Goal: Transaction & Acquisition: Purchase product/service

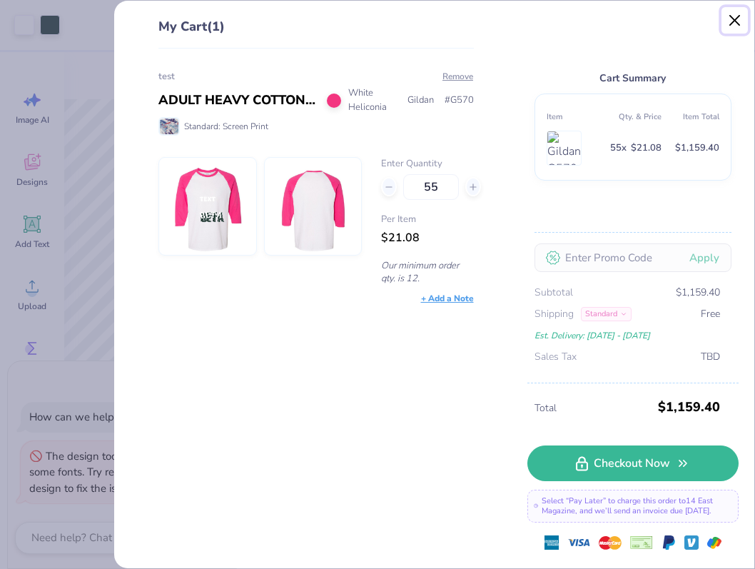
click at [737, 23] on button "Close" at bounding box center [735, 20] width 27 height 27
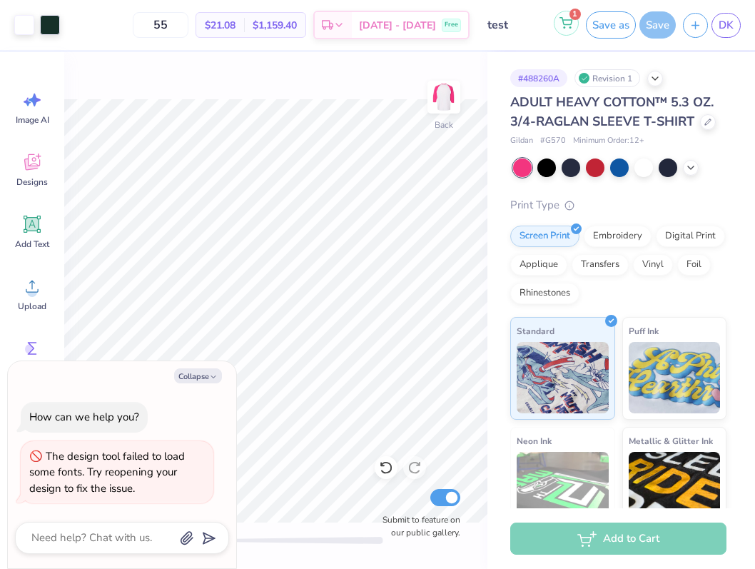
click at [565, 29] on button "1" at bounding box center [566, 23] width 25 height 25
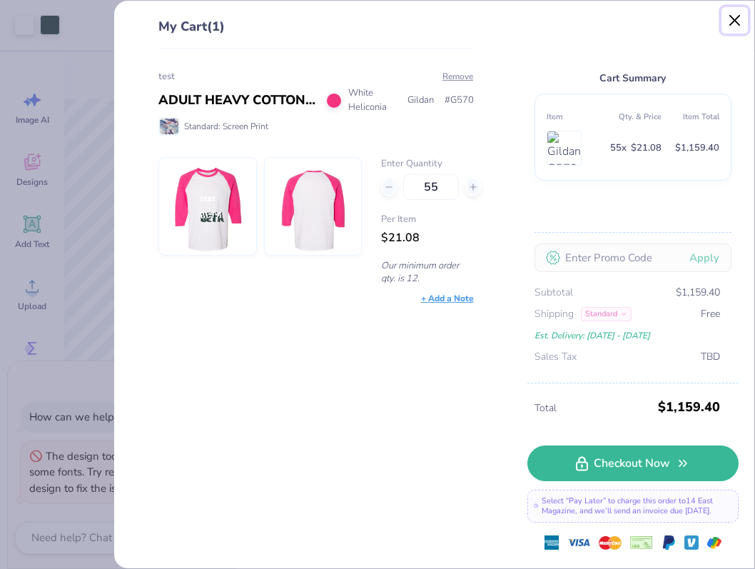
click at [725, 26] on button "Close" at bounding box center [735, 20] width 27 height 27
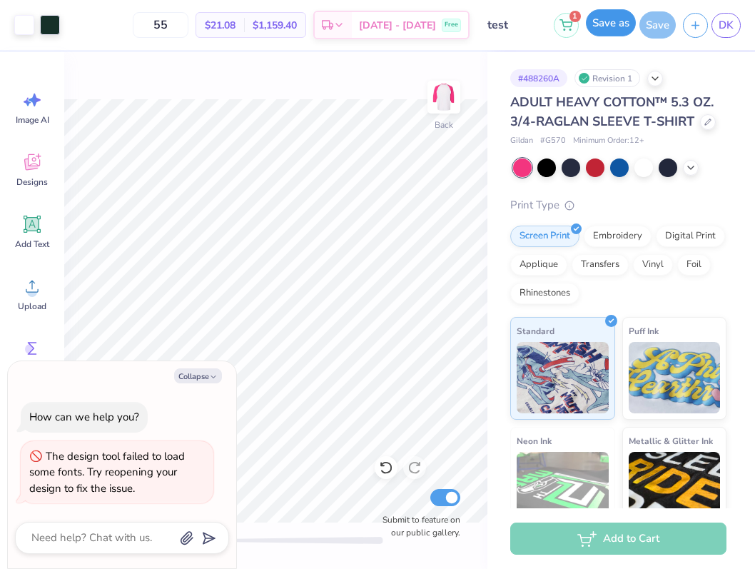
click at [592, 14] on button "Save as" at bounding box center [611, 22] width 50 height 27
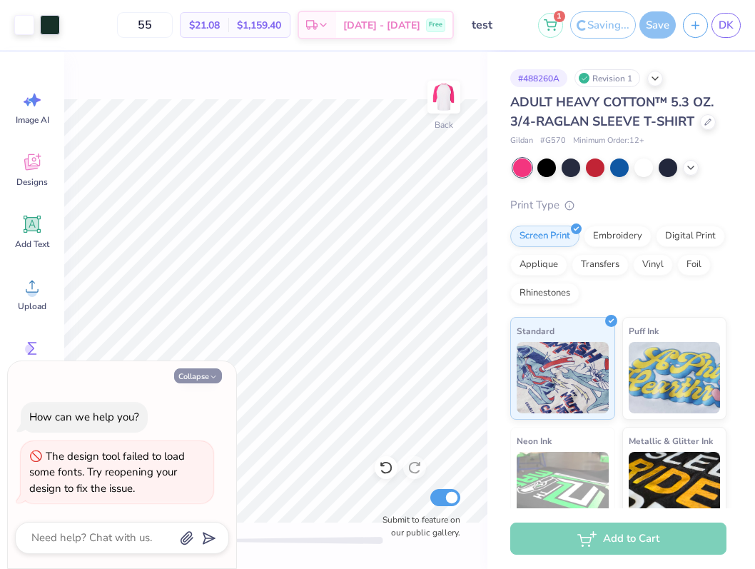
click at [189, 375] on button "Collapse" at bounding box center [198, 375] width 48 height 15
type textarea "x"
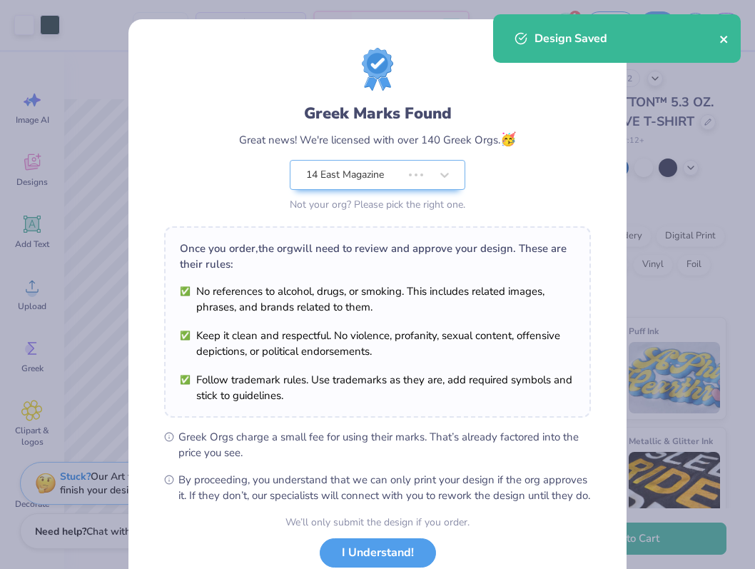
click at [722, 41] on icon "close" at bounding box center [725, 39] width 10 height 11
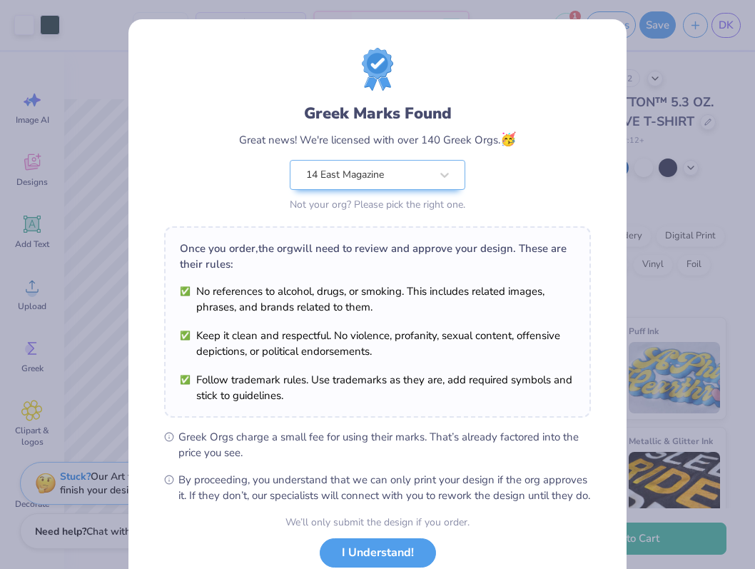
scroll to position [99, 0]
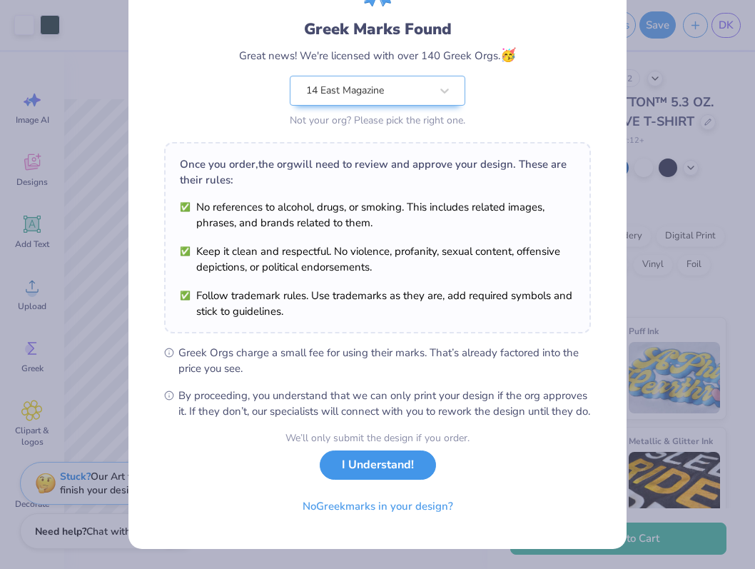
click at [392, 460] on button "I Understand!" at bounding box center [378, 464] width 116 height 29
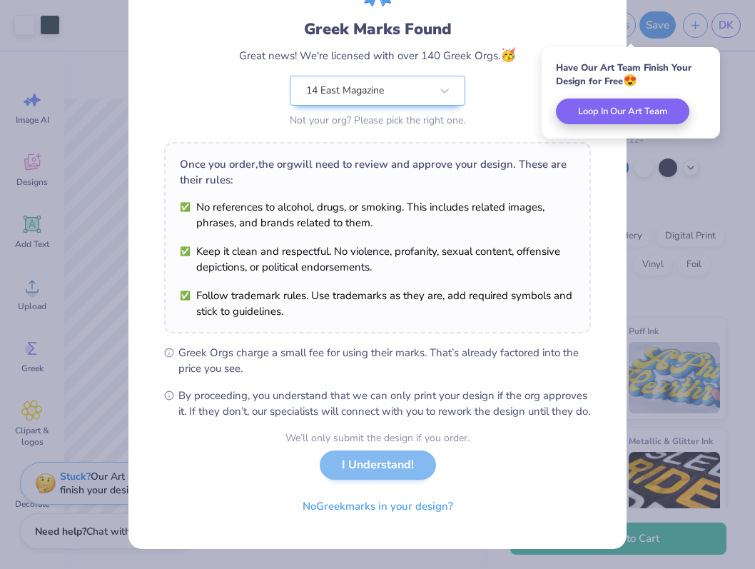
scroll to position [0, 0]
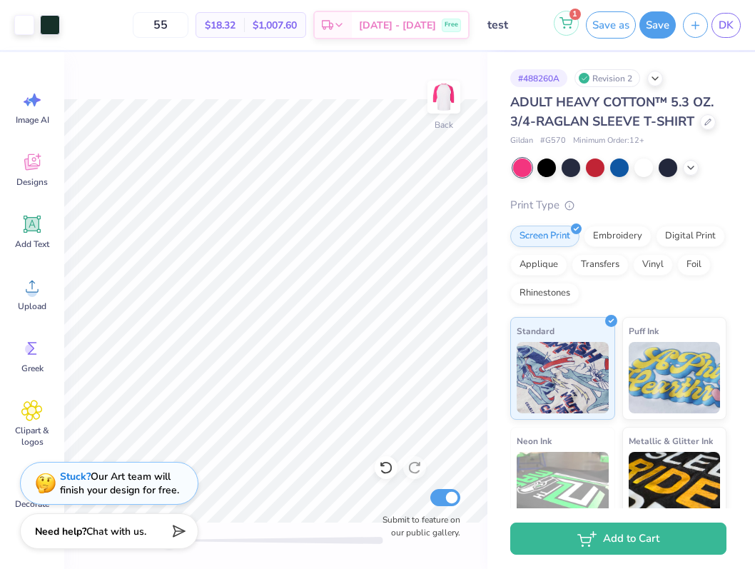
click at [566, 25] on icon at bounding box center [566, 22] width 13 height 11
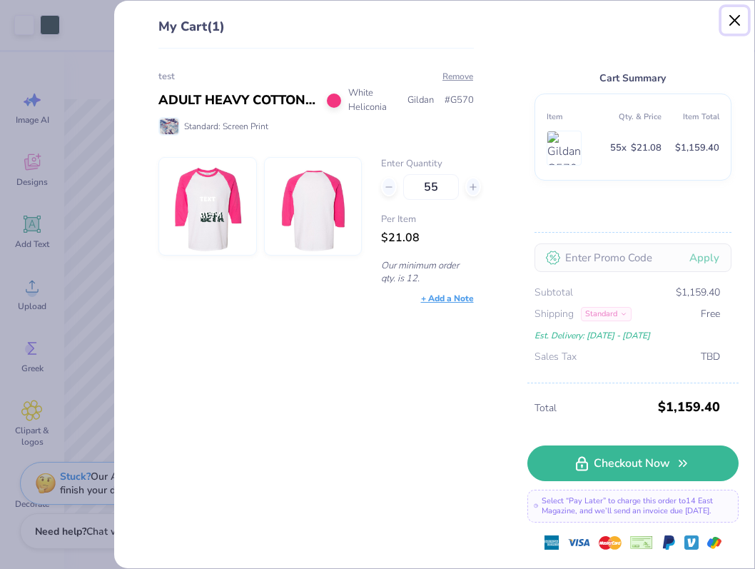
click at [732, 21] on button "Close" at bounding box center [735, 20] width 27 height 27
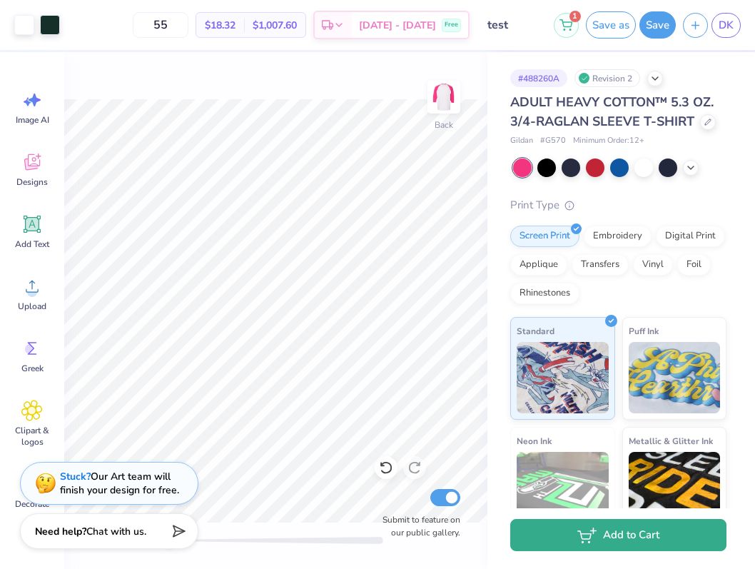
click at [587, 533] on icon "button" at bounding box center [586, 536] width 19 height 16
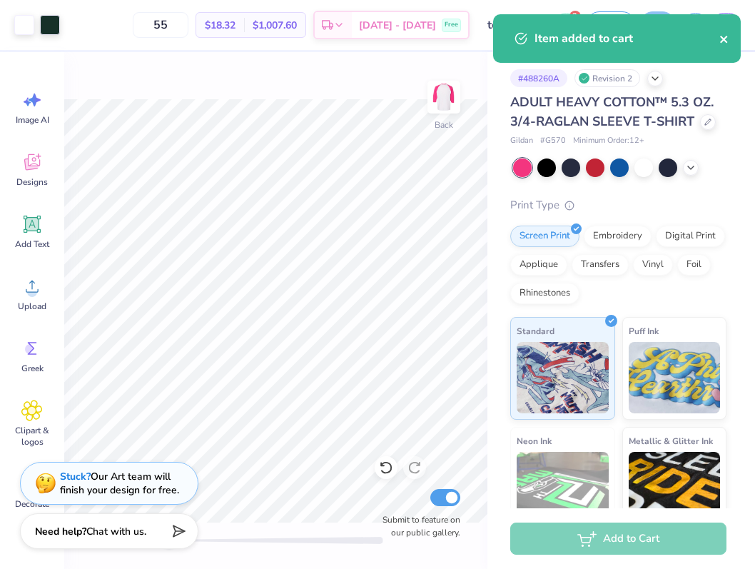
click at [728, 44] on icon "close" at bounding box center [725, 39] width 10 height 11
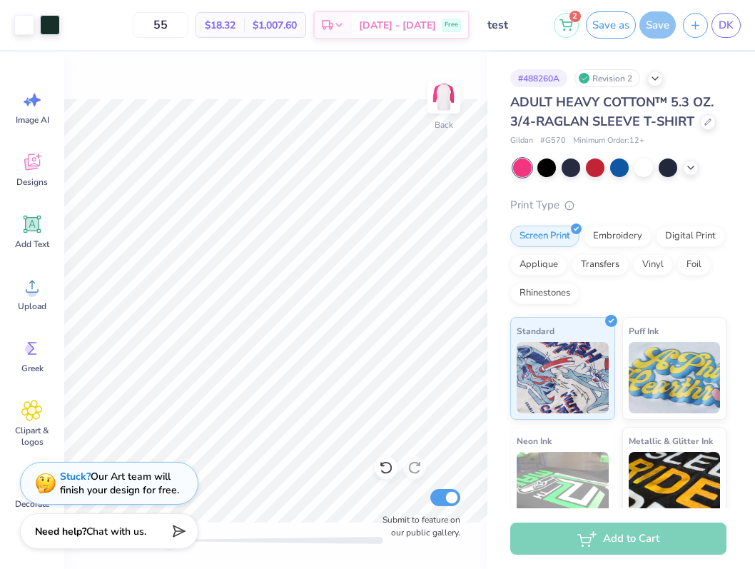
click at [565, 20] on div "Art colors 55 $18.32 Per Item $1,007.60 Total Est. Delivery [DATE] - [DATE] Fre…" at bounding box center [377, 284] width 755 height 569
click at [563, 32] on button "2" at bounding box center [566, 23] width 25 height 25
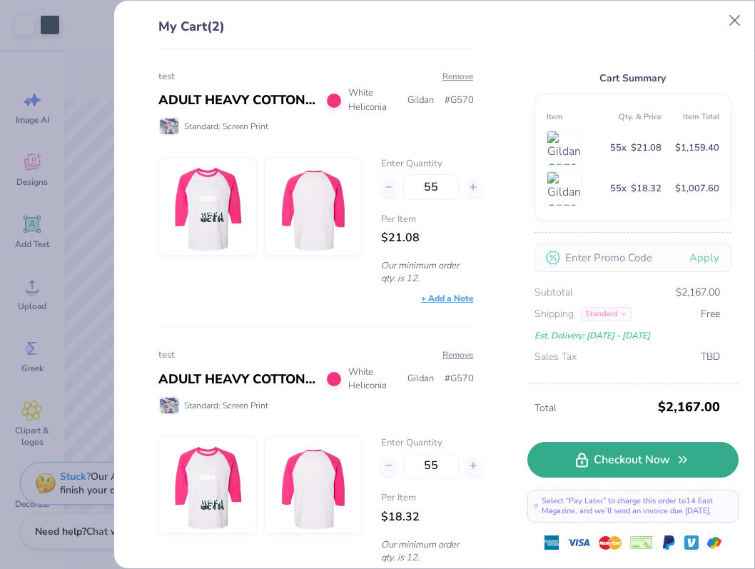
click at [647, 470] on link "Checkout Now" at bounding box center [633, 460] width 211 height 36
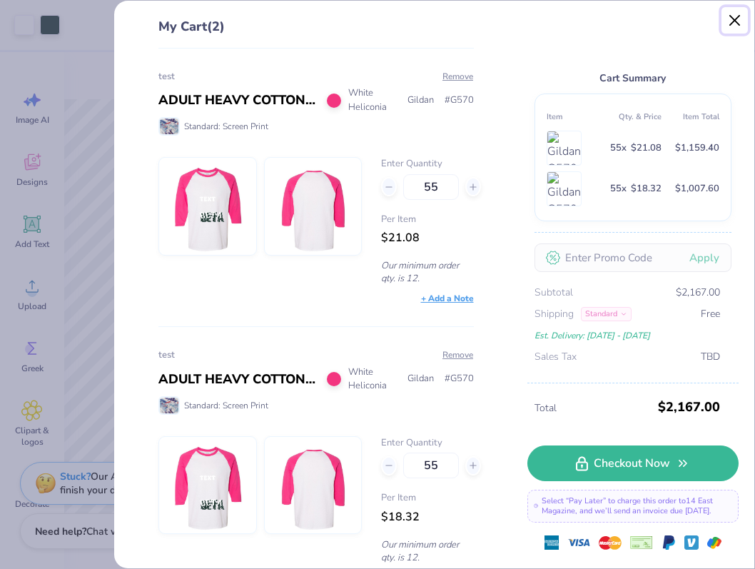
click at [737, 21] on button "Close" at bounding box center [735, 20] width 27 height 27
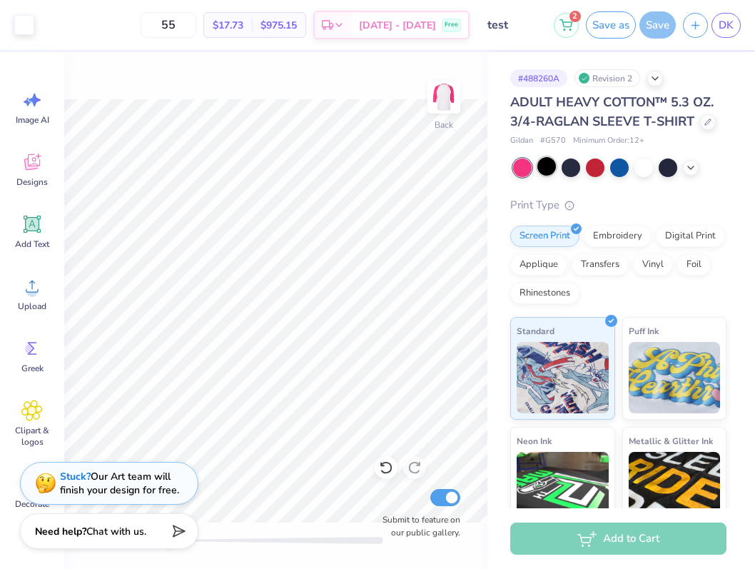
click at [547, 170] on div at bounding box center [547, 166] width 19 height 19
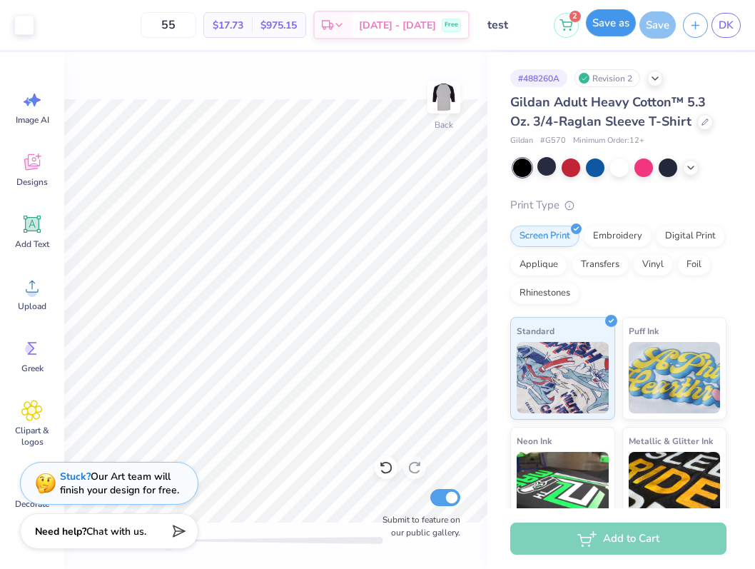
click at [611, 25] on button "Save as" at bounding box center [611, 22] width 50 height 27
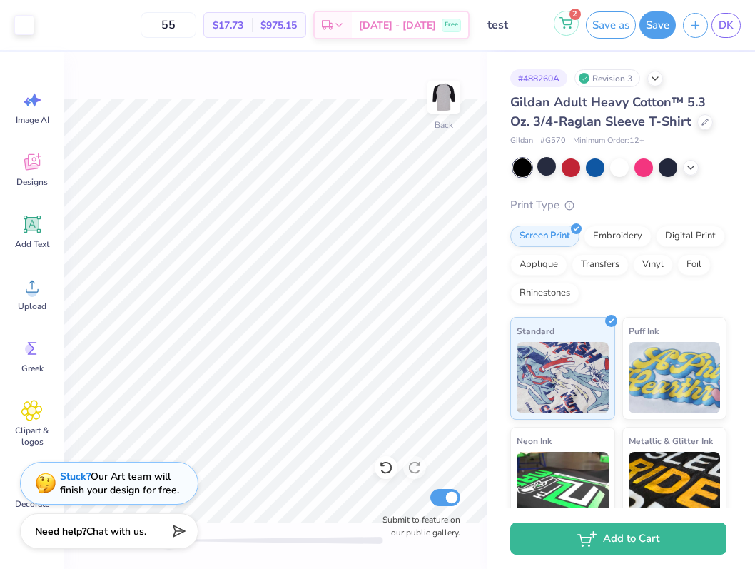
click at [567, 24] on icon at bounding box center [566, 22] width 13 height 11
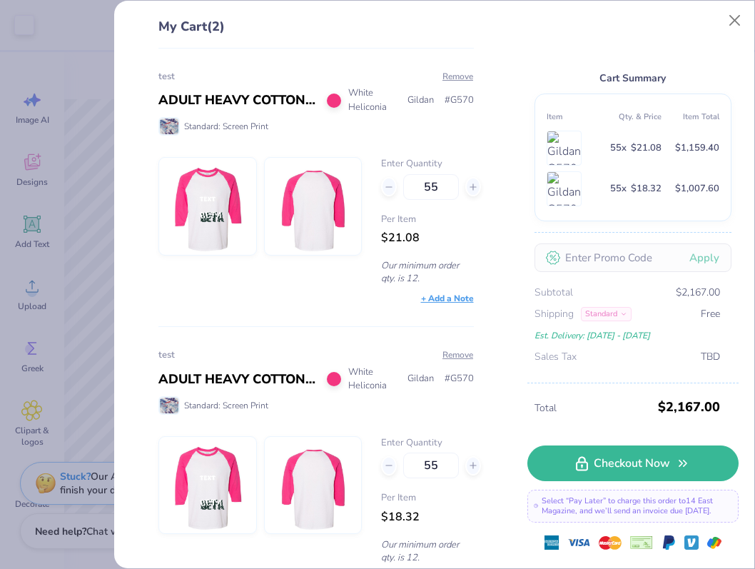
scroll to position [29, 0]
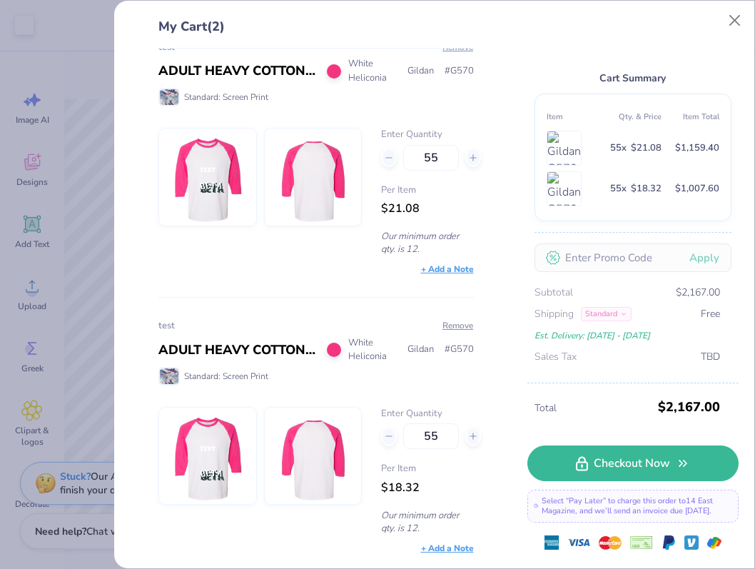
click at [720, 20] on div "Cart Summary Item Qty. & Price Item Total 55 x $21.08 $1,159.40 55 x $18.32 $1,…" at bounding box center [633, 200] width 211 height 366
click at [732, 20] on button "Close" at bounding box center [735, 20] width 27 height 27
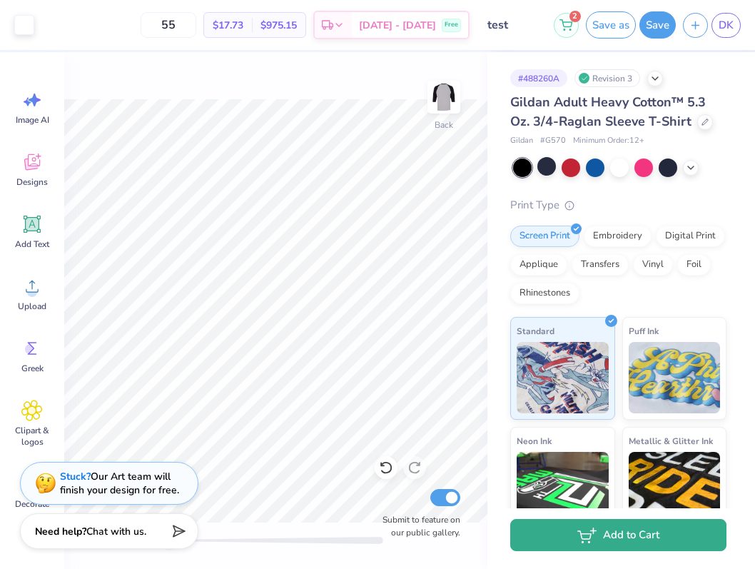
click at [603, 540] on button "Add to Cart" at bounding box center [618, 535] width 216 height 32
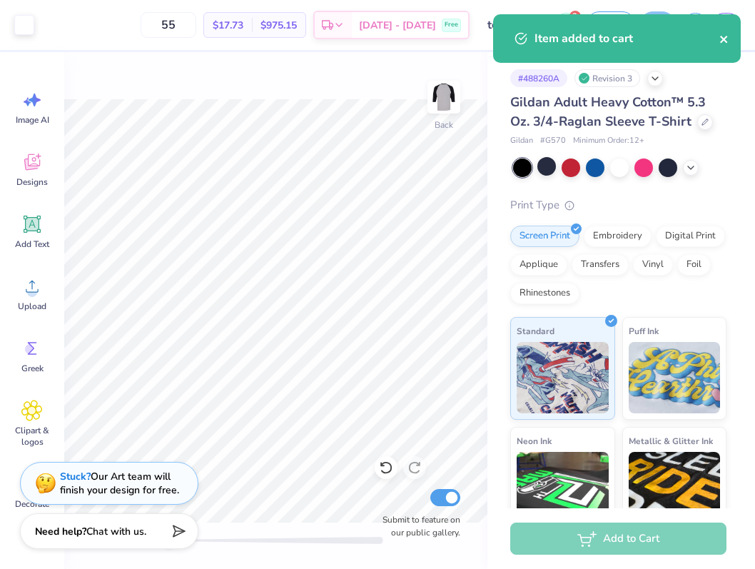
click at [727, 39] on icon "close" at bounding box center [725, 39] width 10 height 11
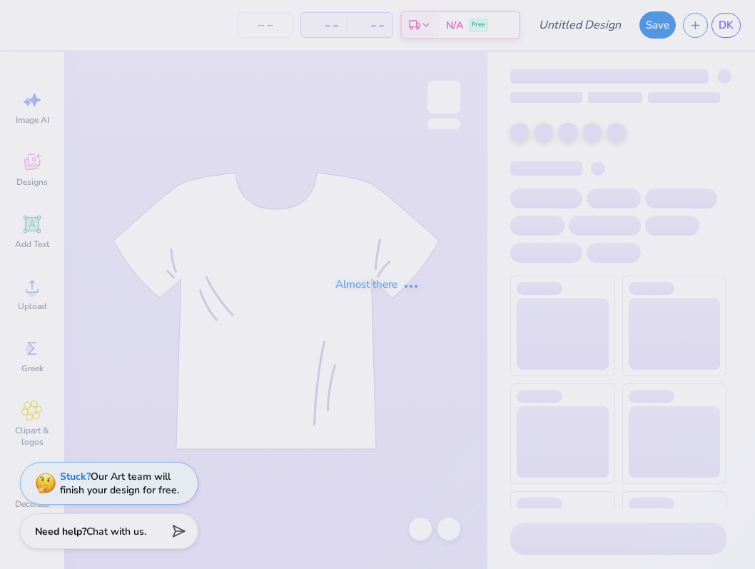
type input "test"
type input "55"
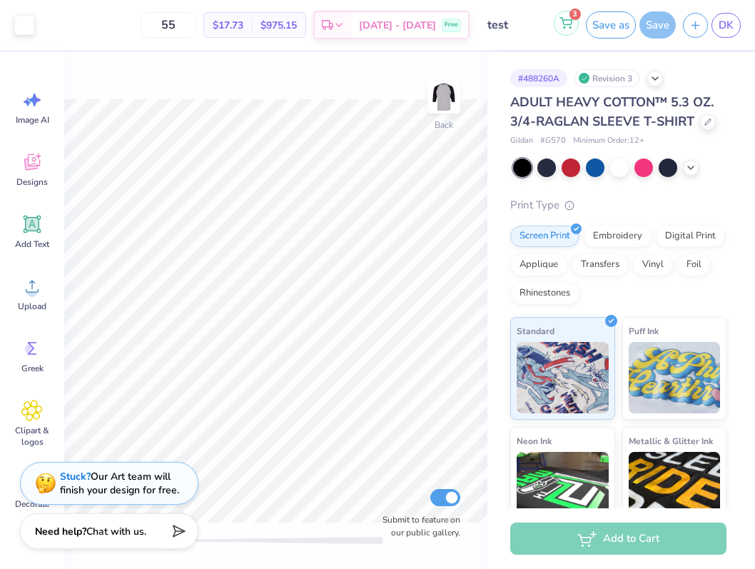
click at [571, 23] on icon at bounding box center [566, 21] width 12 height 7
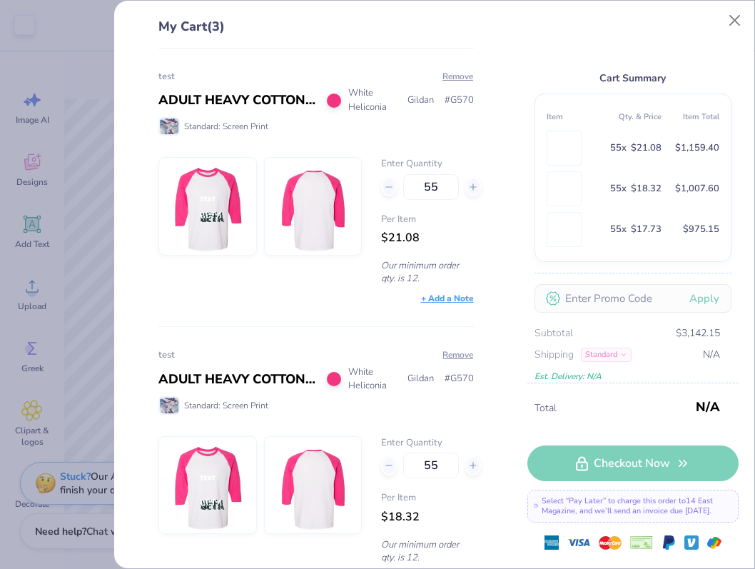
scroll to position [39, 0]
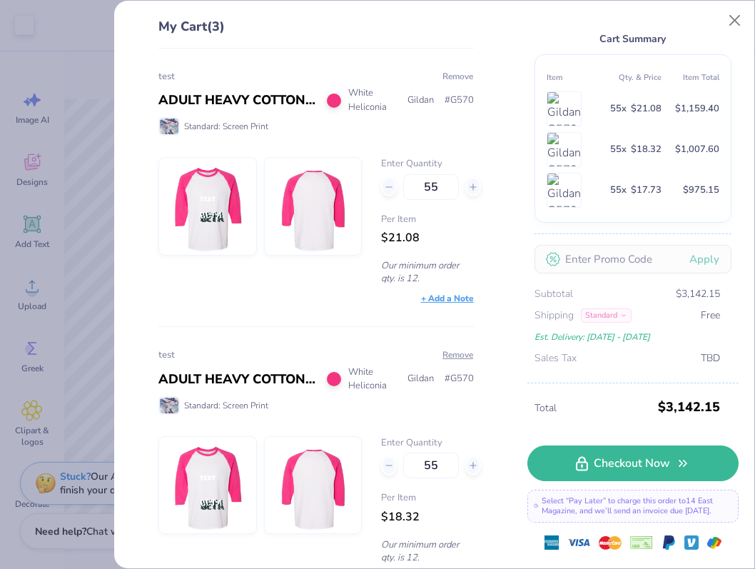
click at [450, 73] on button "Remove" at bounding box center [458, 76] width 32 height 13
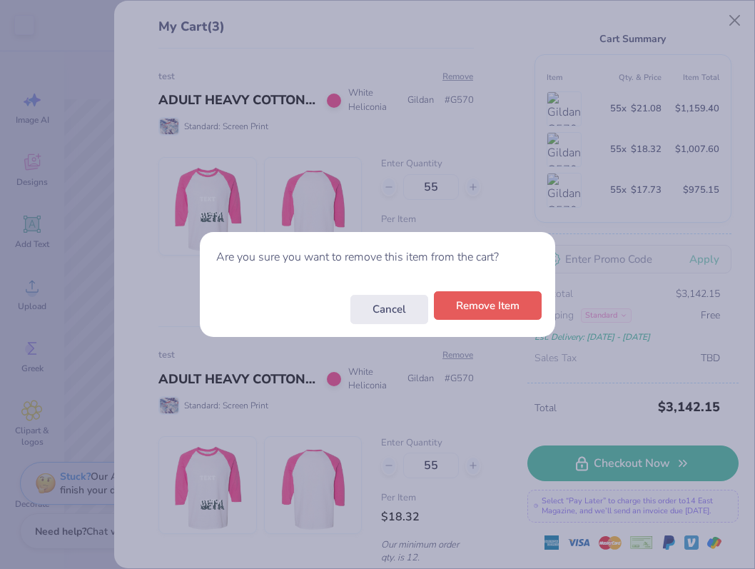
click at [489, 294] on button "Remove Item" at bounding box center [488, 305] width 108 height 29
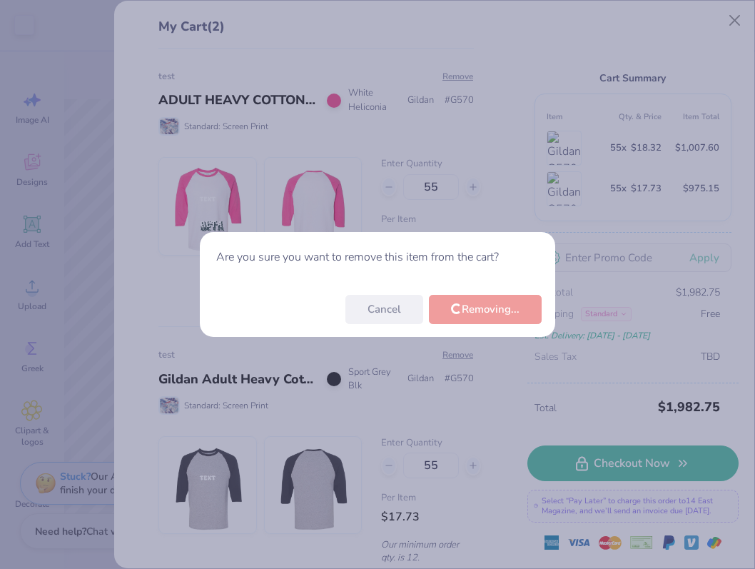
scroll to position [0, 0]
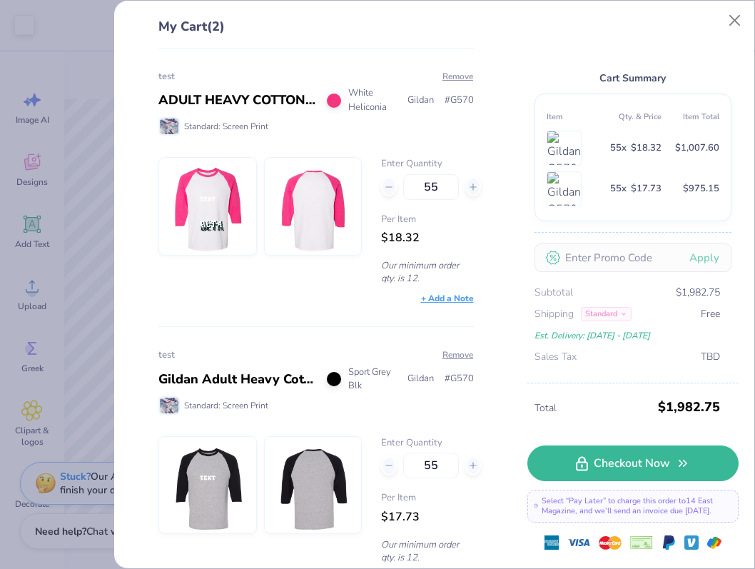
click at [460, 75] on button "Remove" at bounding box center [458, 76] width 32 height 13
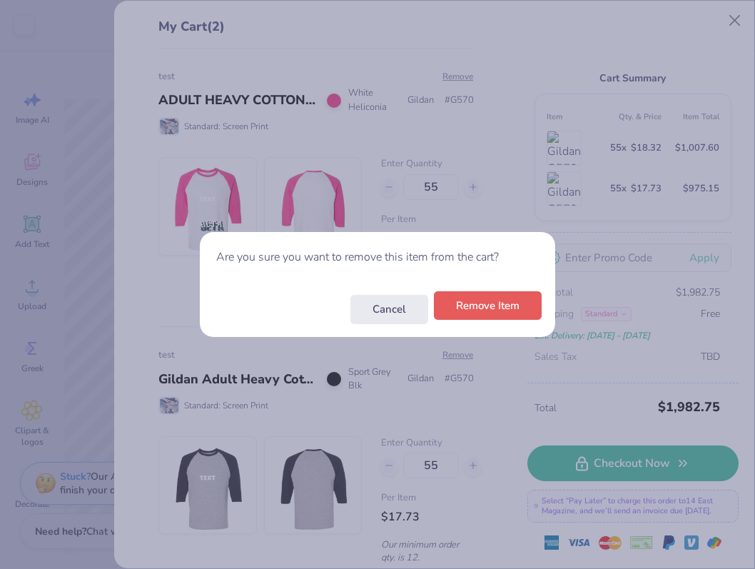
click at [503, 296] on button "Remove Item" at bounding box center [488, 305] width 108 height 29
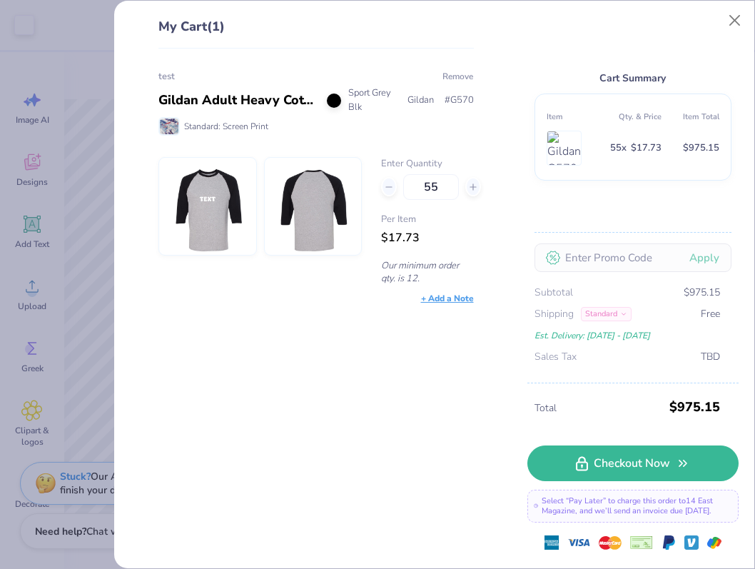
click at [459, 73] on button "Remove" at bounding box center [458, 76] width 32 height 13
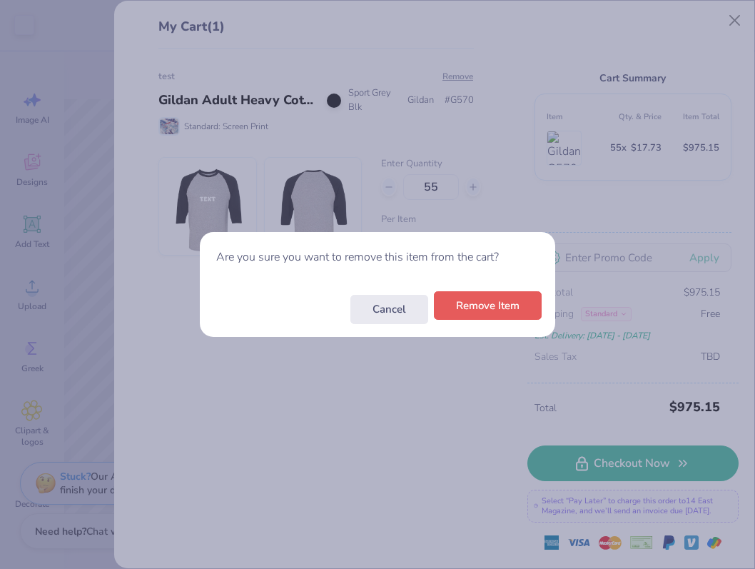
click at [488, 309] on button "Remove Item" at bounding box center [488, 305] width 108 height 29
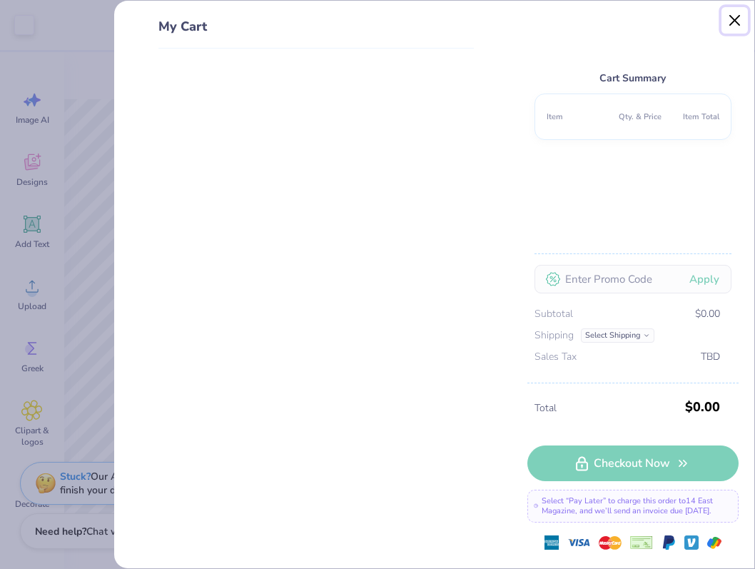
click at [741, 19] on button "Close" at bounding box center [735, 20] width 27 height 27
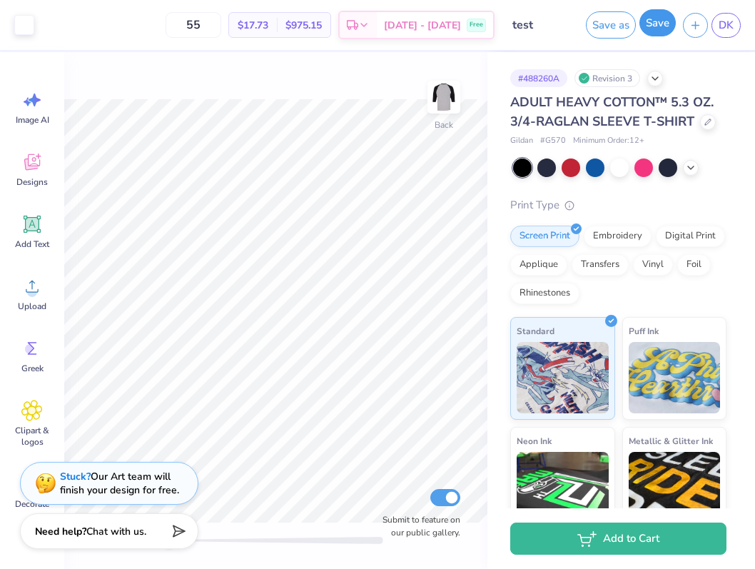
click at [660, 29] on button "Save" at bounding box center [658, 22] width 36 height 27
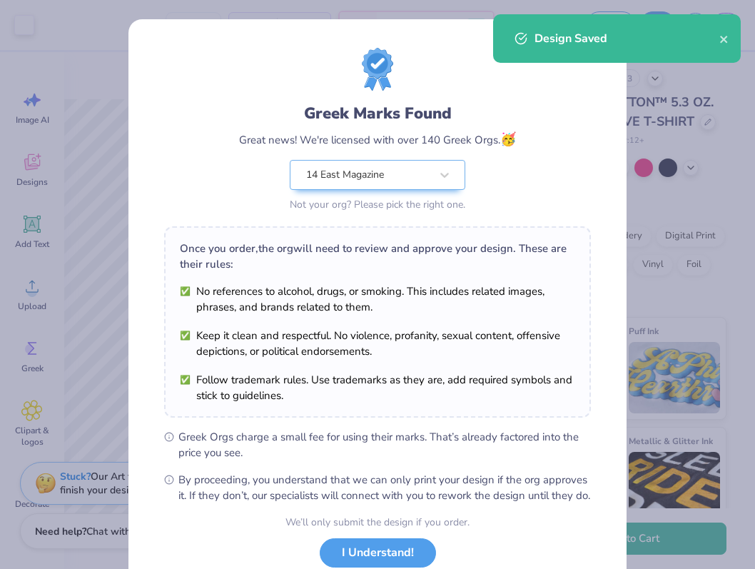
scroll to position [99, 0]
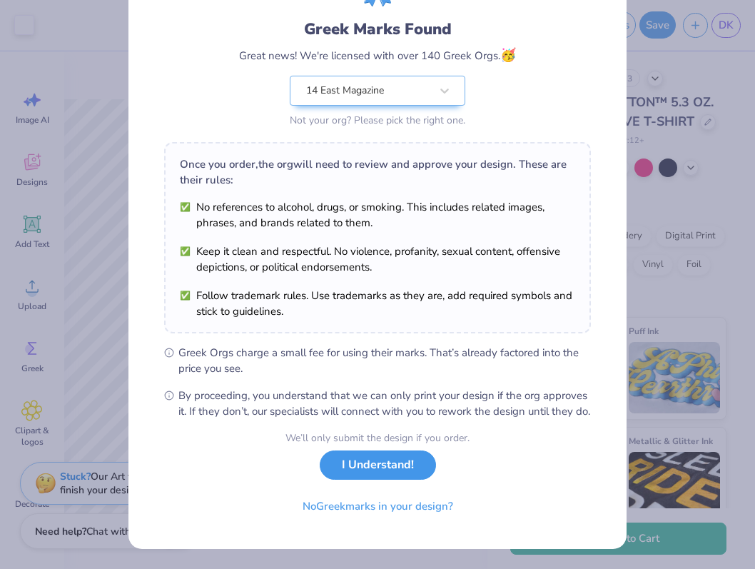
click at [378, 463] on button "I Understand!" at bounding box center [378, 464] width 116 height 29
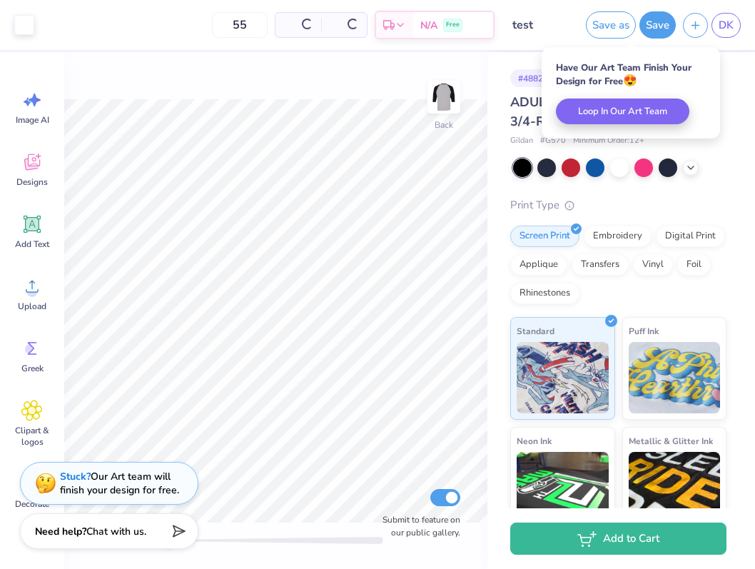
scroll to position [0, 0]
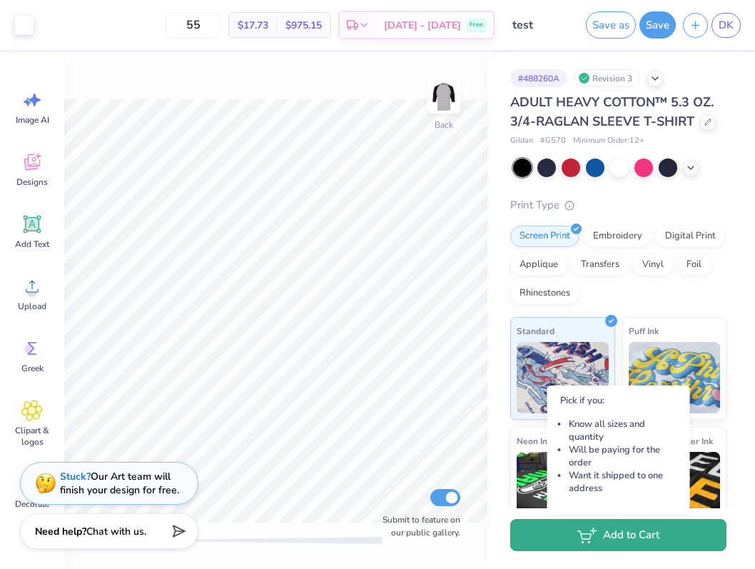
click at [608, 533] on button "Add to Cart" at bounding box center [618, 535] width 216 height 32
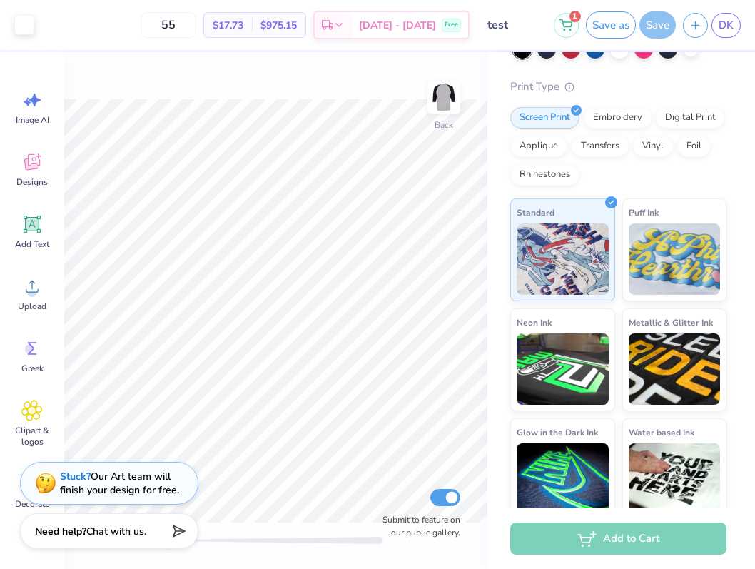
scroll to position [130, 0]
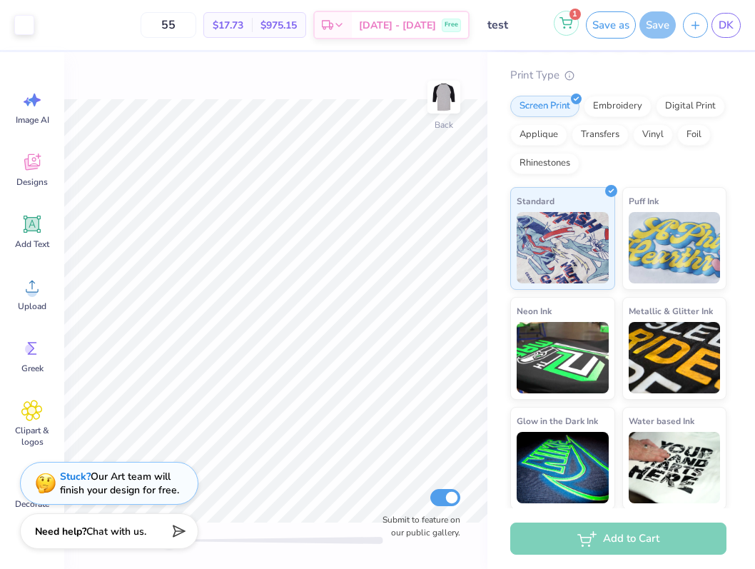
click at [567, 24] on icon at bounding box center [566, 22] width 13 height 11
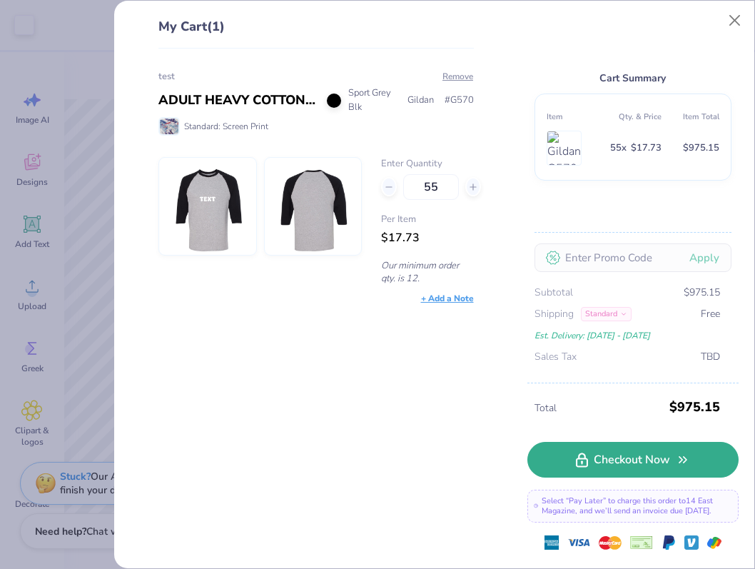
click at [600, 475] on link "Checkout Now" at bounding box center [633, 460] width 211 height 36
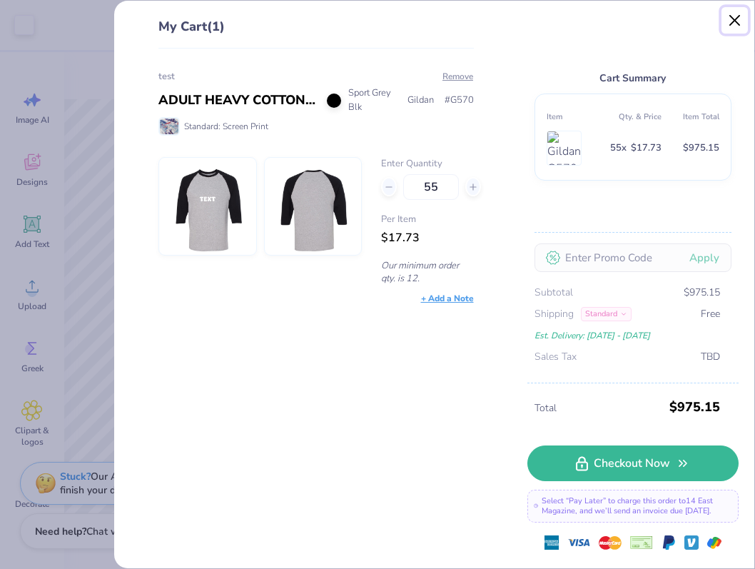
click at [728, 24] on button "Close" at bounding box center [735, 20] width 27 height 27
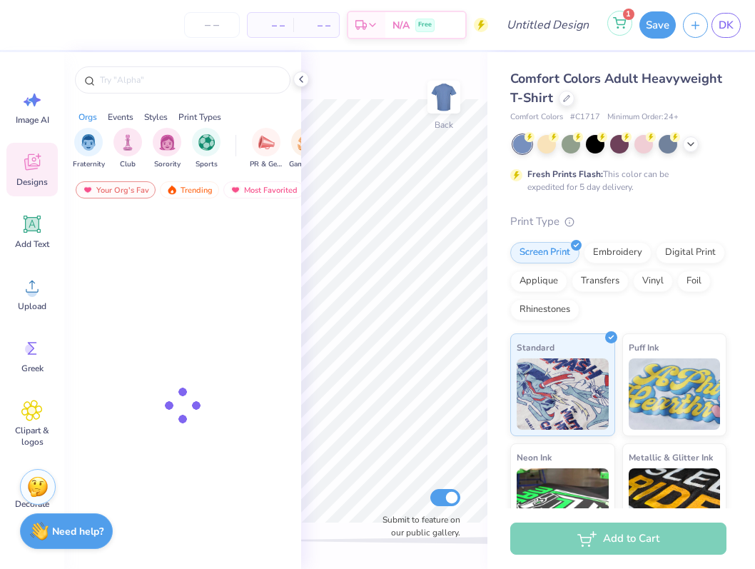
click at [617, 24] on icon at bounding box center [619, 22] width 13 height 11
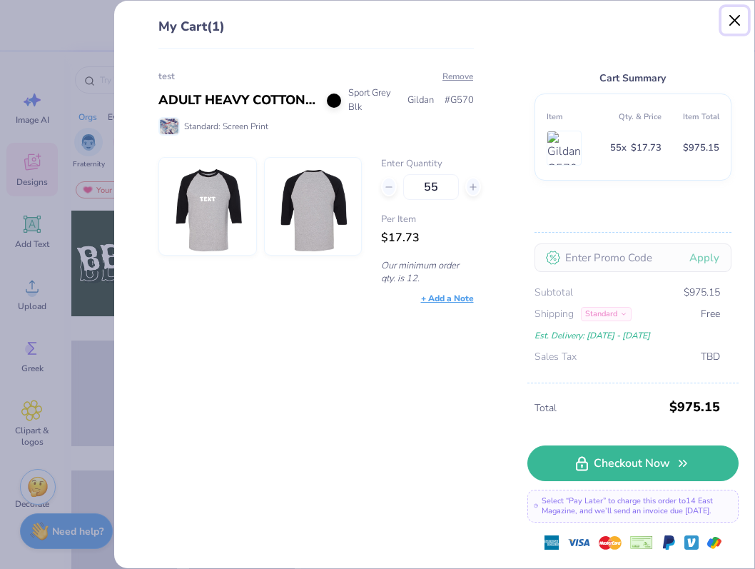
click at [742, 15] on button "Close" at bounding box center [735, 20] width 27 height 27
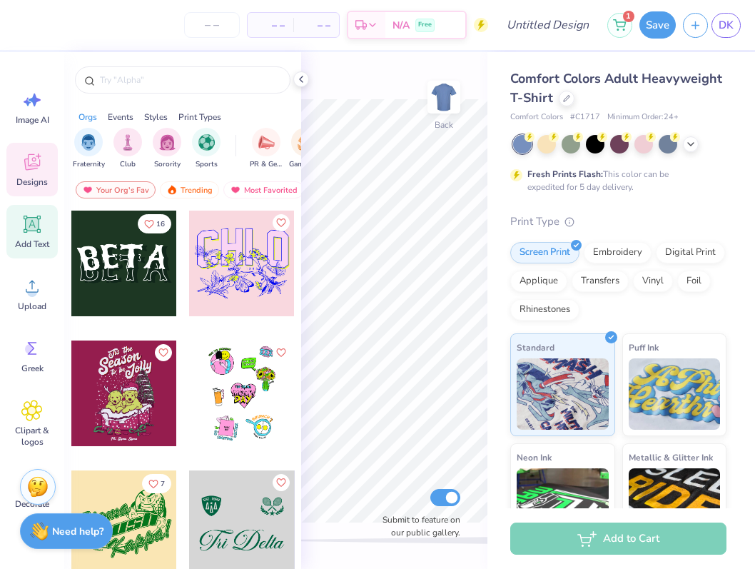
drag, startPoint x: 12, startPoint y: 228, endPoint x: 24, endPoint y: 221, distance: 14.1
click at [13, 228] on div "Add Text" at bounding box center [31, 232] width 51 height 54
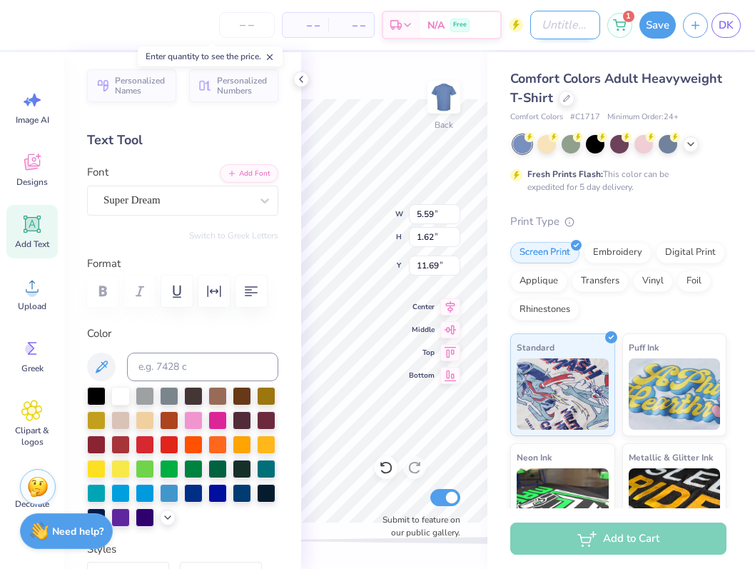
click at [530, 13] on input "Design Title" at bounding box center [565, 25] width 70 height 29
type input "test"
click at [228, 34] on input "number" at bounding box center [247, 25] width 56 height 26
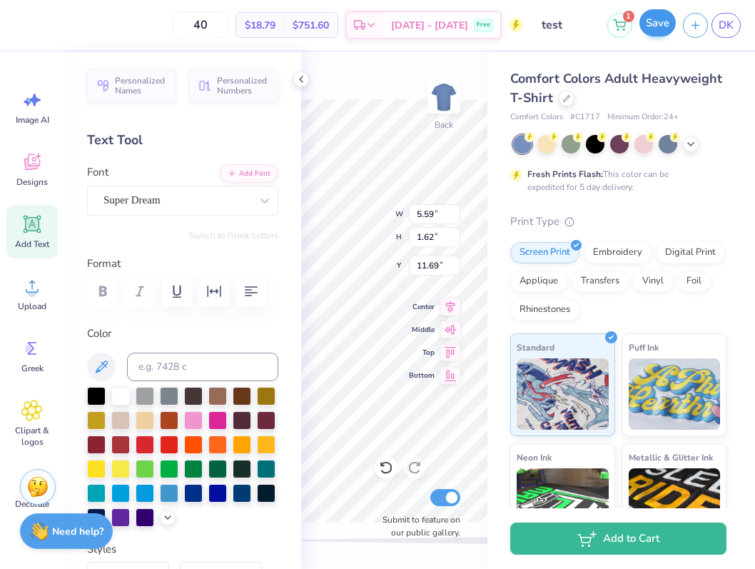
type input "40"
click at [652, 27] on button "Save" at bounding box center [658, 22] width 36 height 27
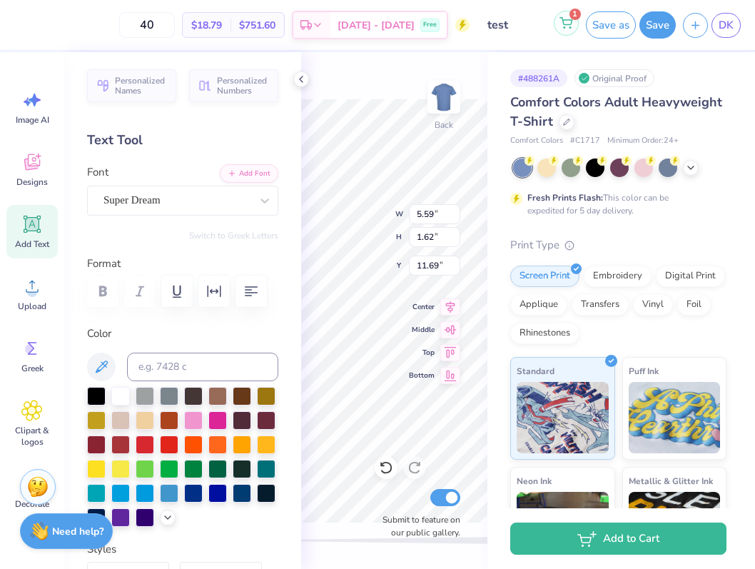
click at [568, 31] on button "1" at bounding box center [566, 23] width 25 height 25
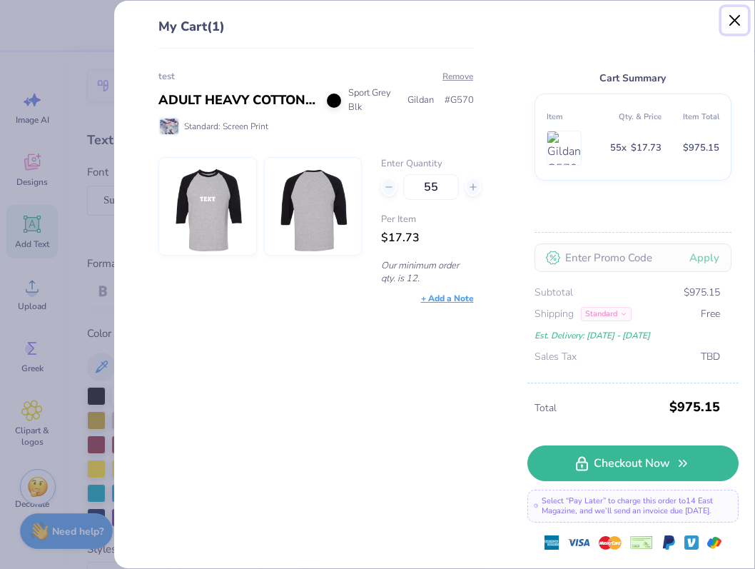
click at [737, 24] on button "Close" at bounding box center [735, 20] width 27 height 27
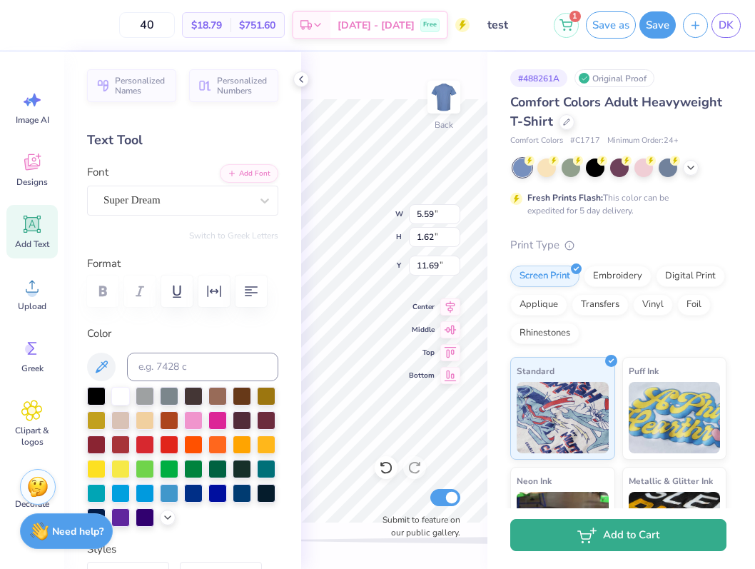
click at [600, 541] on button "Add to Cart" at bounding box center [618, 535] width 216 height 32
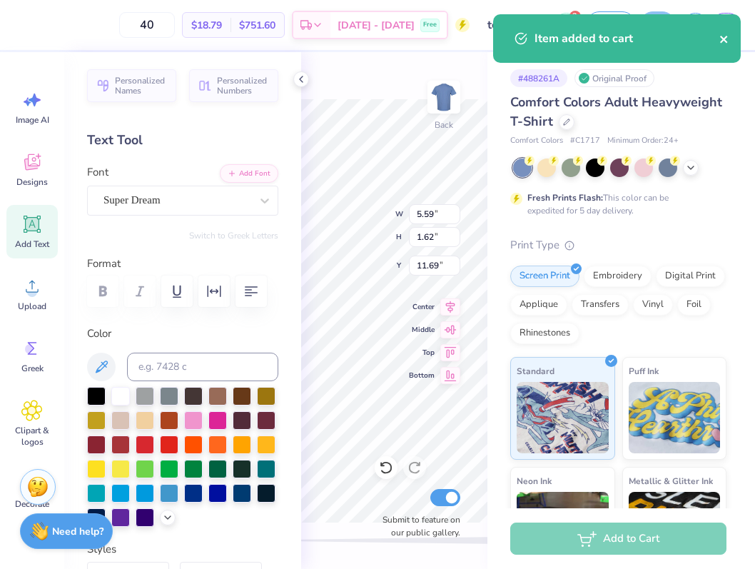
click at [722, 41] on icon "close" at bounding box center [723, 39] width 7 height 7
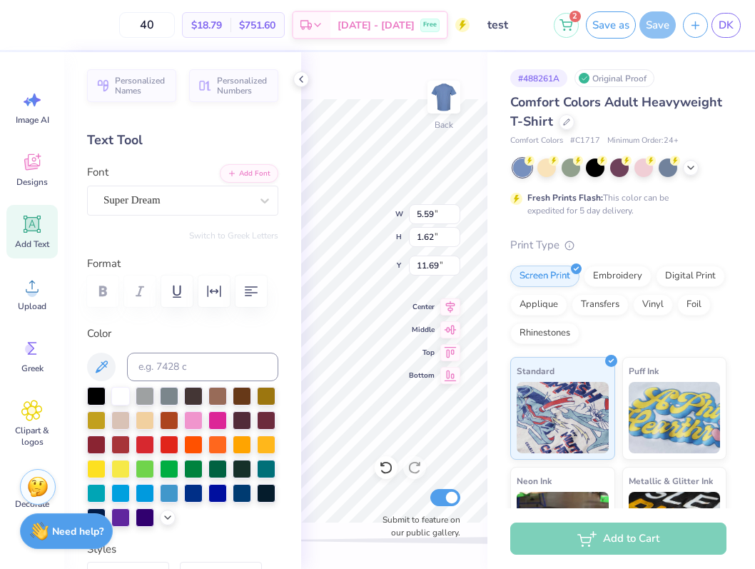
click at [561, 17] on div "Item added to cart" at bounding box center [616, 14] width 253 height 6
click at [561, 22] on icon at bounding box center [566, 24] width 13 height 11
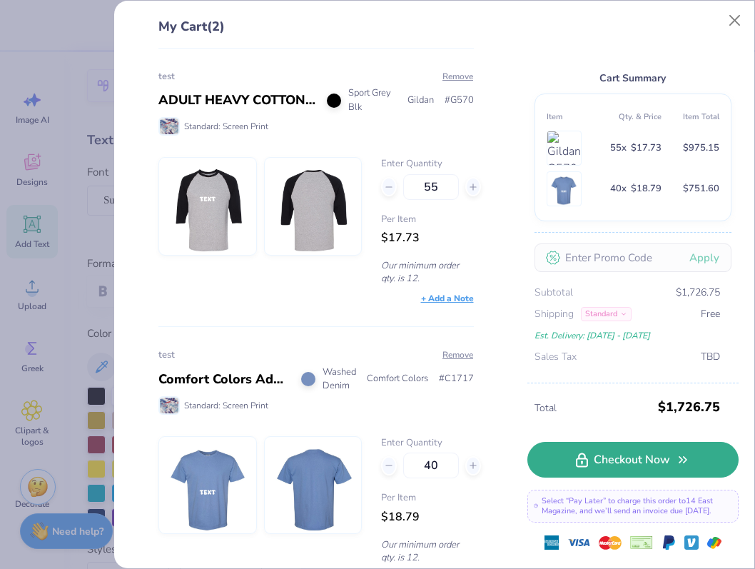
click at [651, 457] on link "Checkout Now" at bounding box center [633, 460] width 211 height 36
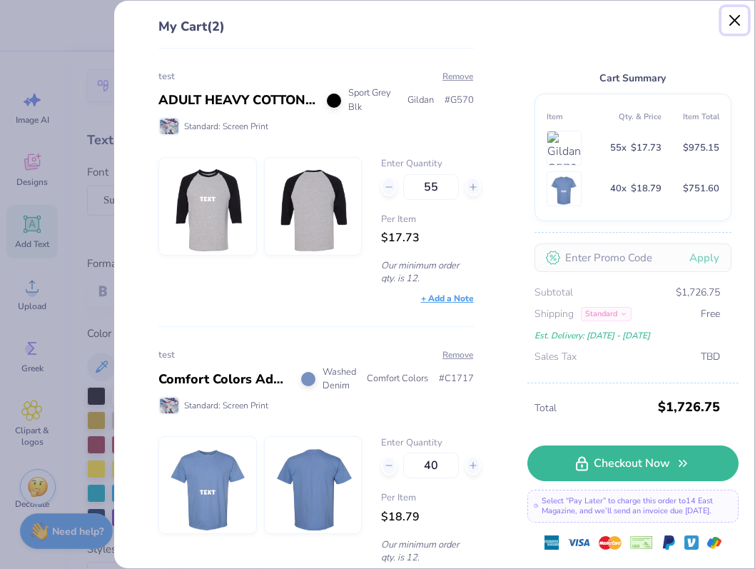
click at [730, 22] on button "Close" at bounding box center [735, 20] width 27 height 27
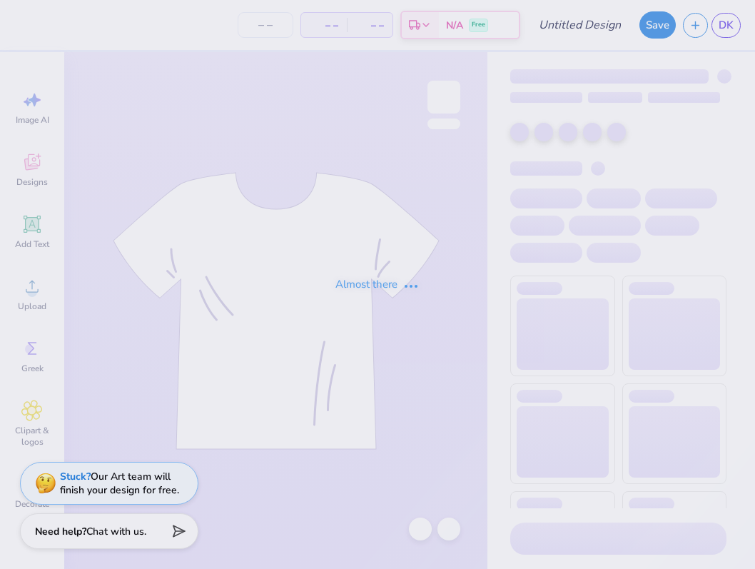
type input "test"
type input "55"
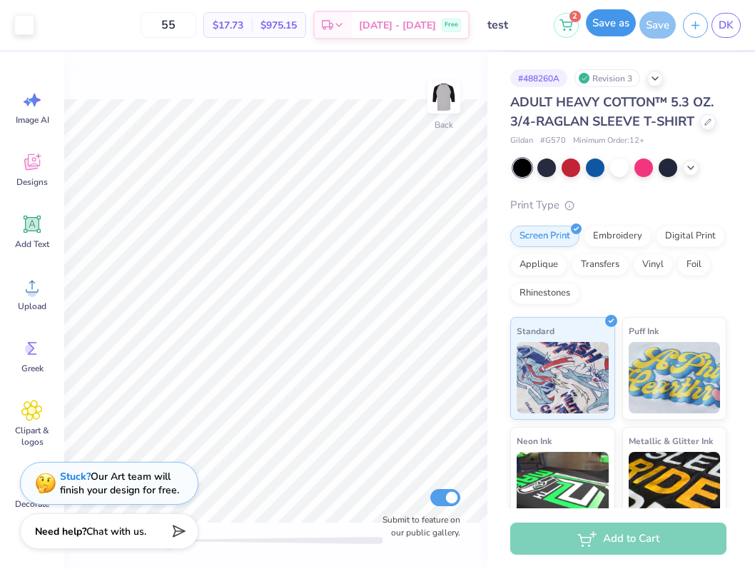
click at [595, 29] on button "Save as" at bounding box center [611, 22] width 50 height 27
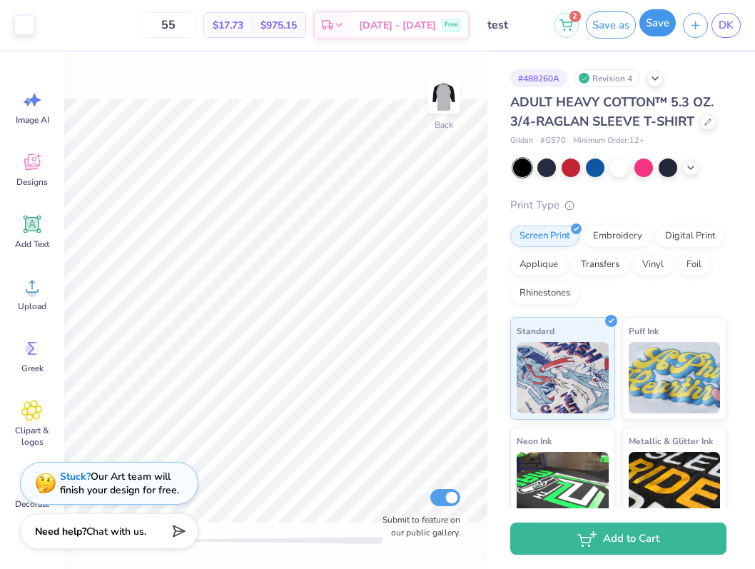
click at [662, 24] on button "Save" at bounding box center [658, 22] width 36 height 27
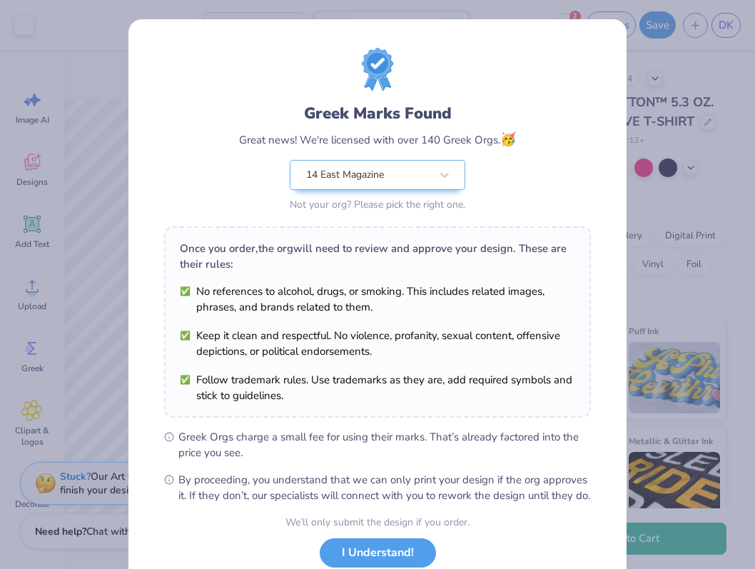
scroll to position [99, 0]
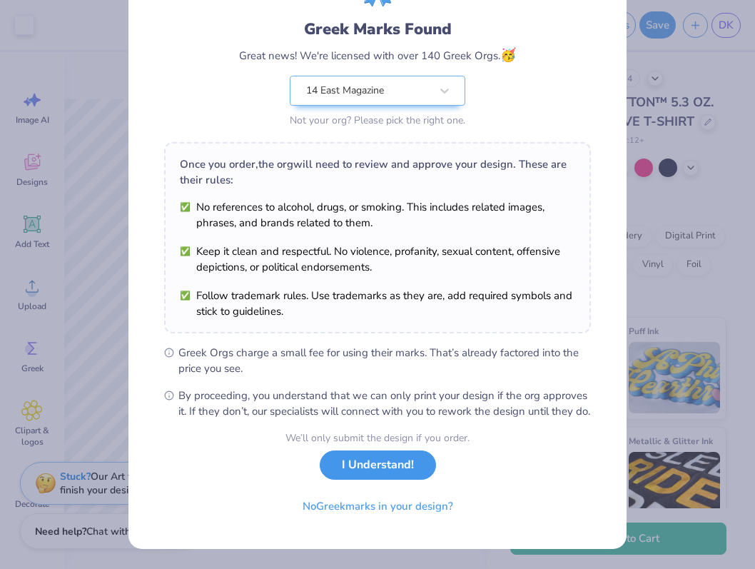
click at [356, 463] on button "I Understand!" at bounding box center [378, 464] width 116 height 29
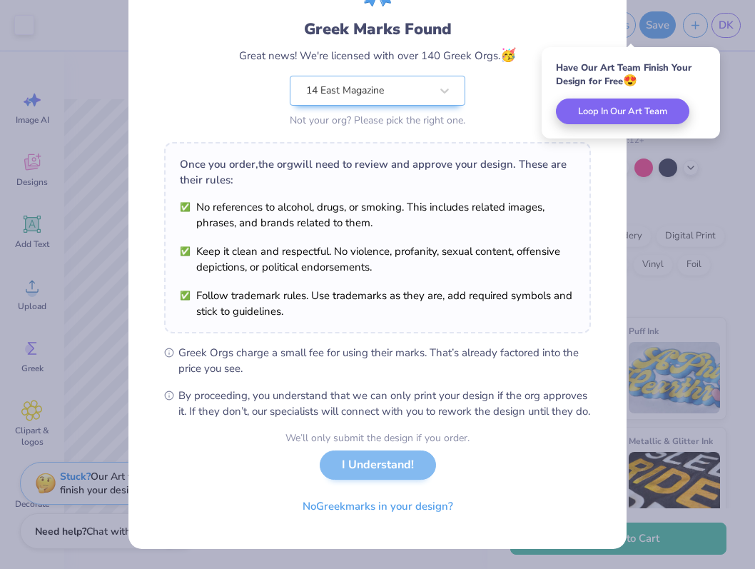
scroll to position [0, 0]
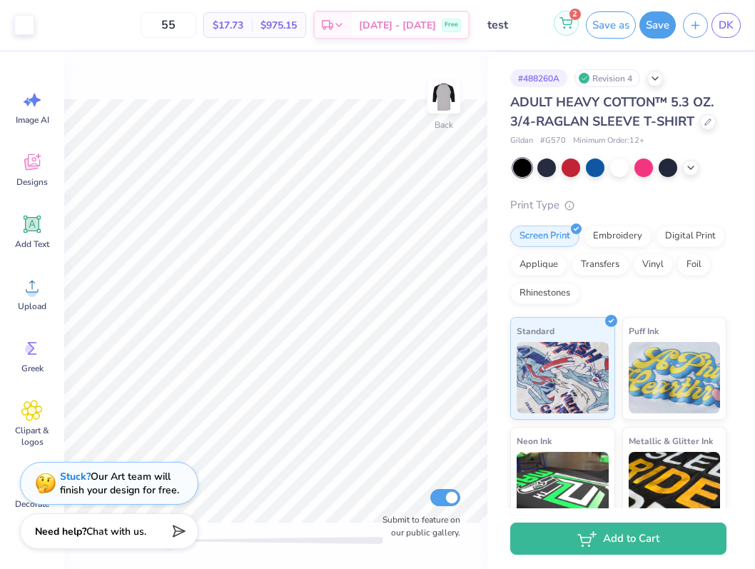
click at [556, 26] on button "2" at bounding box center [566, 23] width 25 height 25
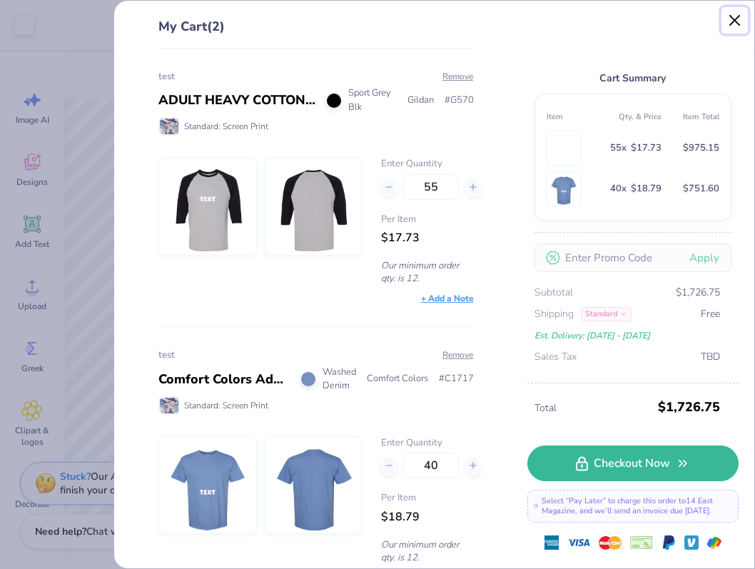
click at [740, 14] on button "Close" at bounding box center [735, 20] width 27 height 27
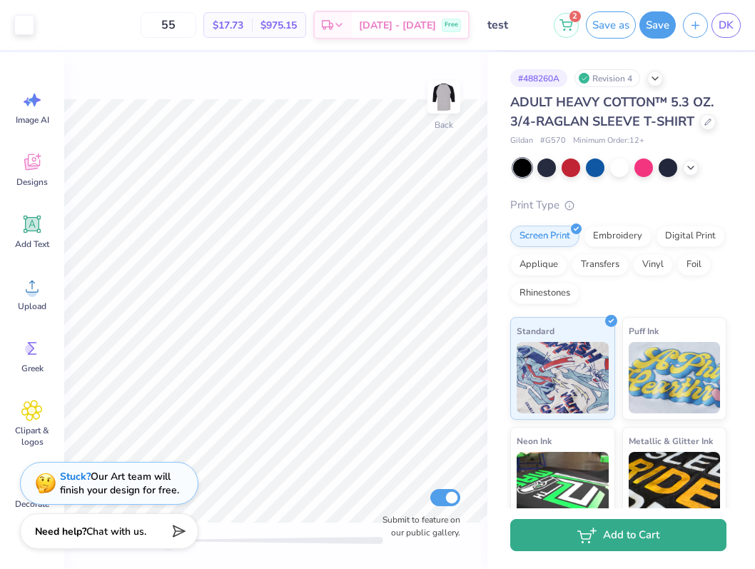
click at [627, 535] on button "Add to Cart" at bounding box center [618, 535] width 216 height 32
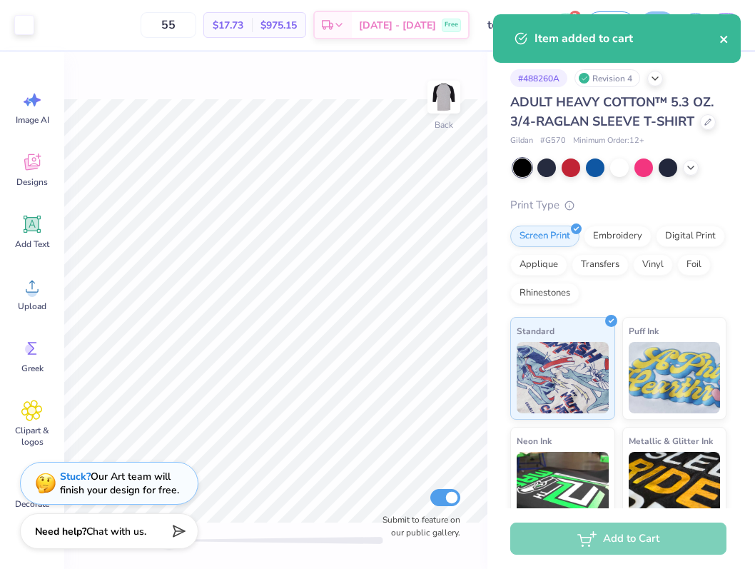
click at [725, 40] on icon "close" at bounding box center [723, 39] width 7 height 7
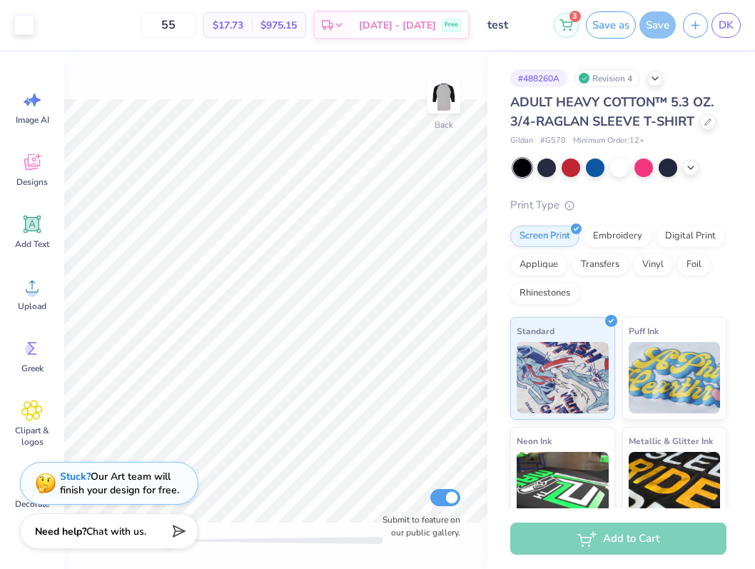
click at [570, 17] on div "Item added to cart" at bounding box center [616, 14] width 253 height 6
click at [570, 29] on circle at bounding box center [570, 29] width 1 height 1
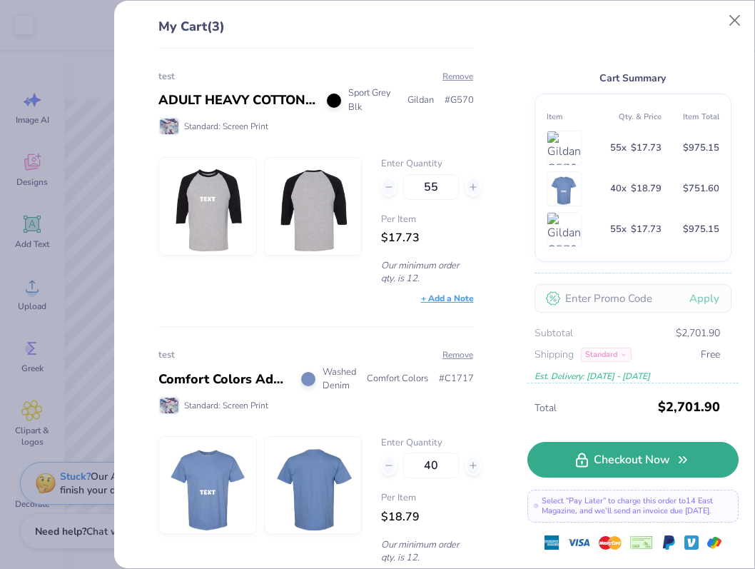
click at [612, 478] on link "Checkout Now" at bounding box center [633, 460] width 211 height 36
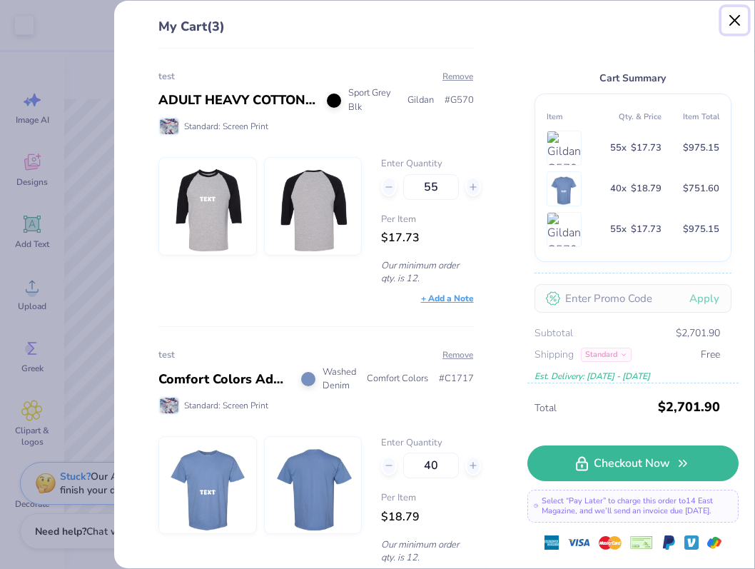
click at [733, 25] on button "Close" at bounding box center [735, 20] width 27 height 27
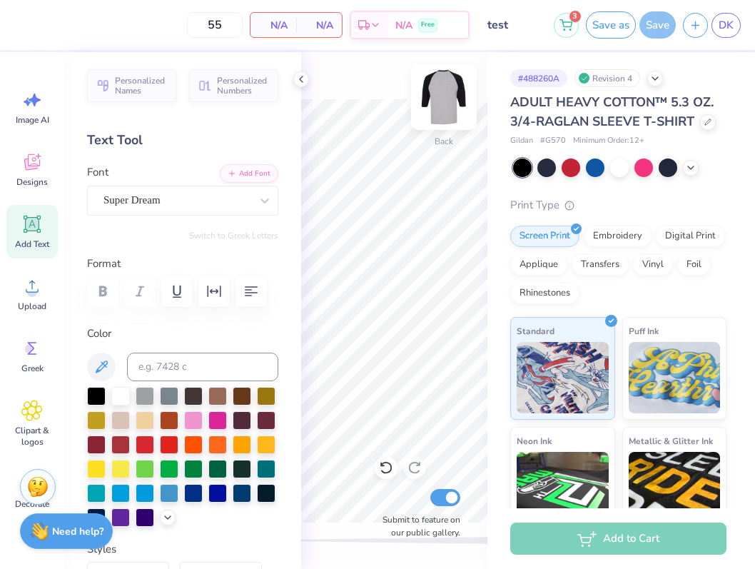
click at [455, 109] on img at bounding box center [443, 97] width 57 height 57
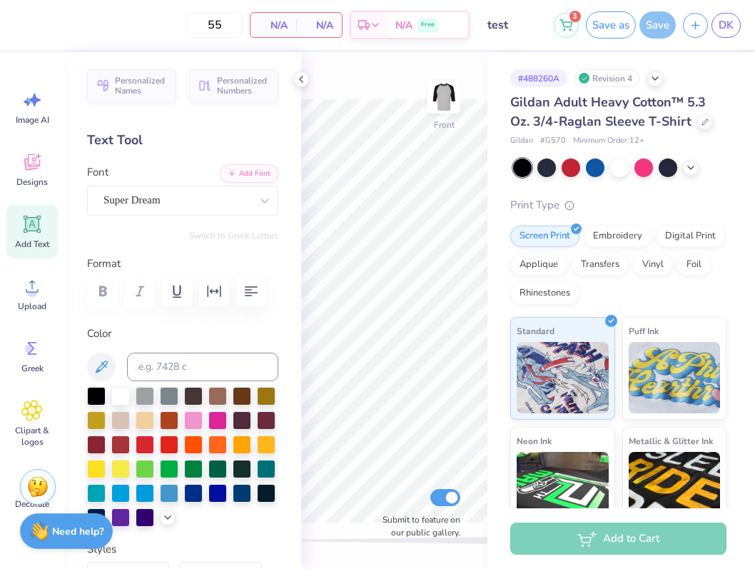
click at [23, 235] on div "Add Text" at bounding box center [31, 232] width 51 height 54
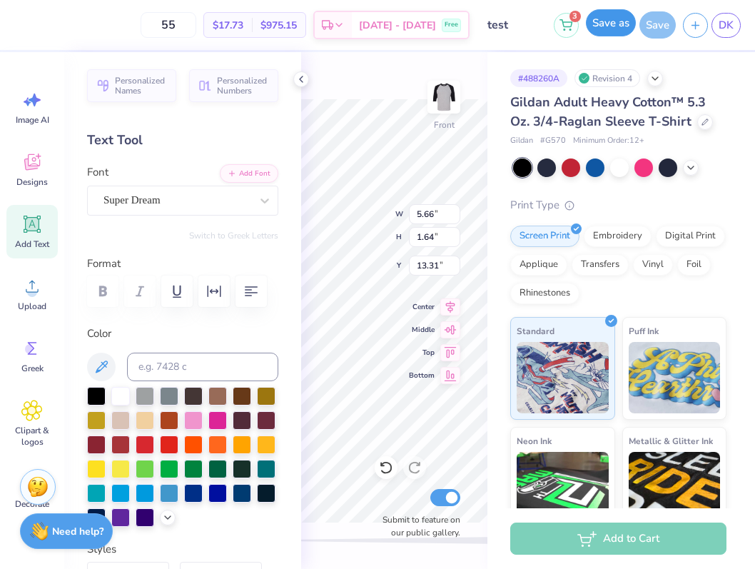
click at [605, 26] on button "Save as" at bounding box center [611, 22] width 50 height 27
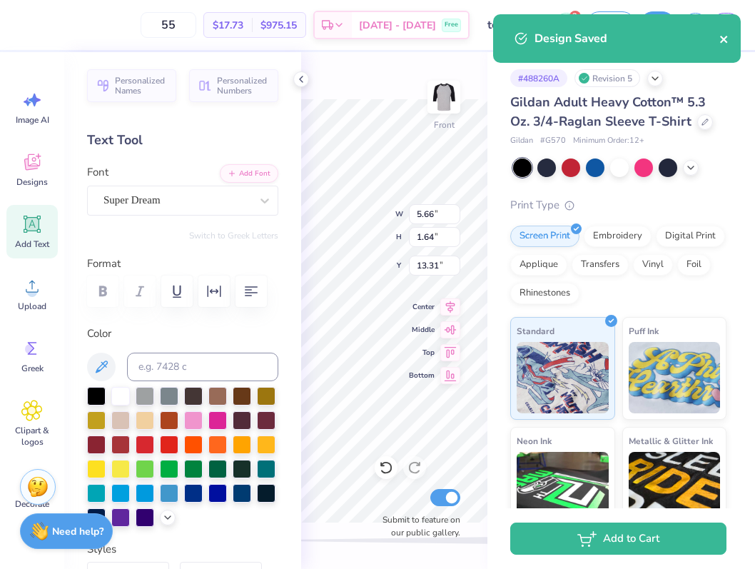
click at [725, 45] on button "close" at bounding box center [725, 38] width 10 height 17
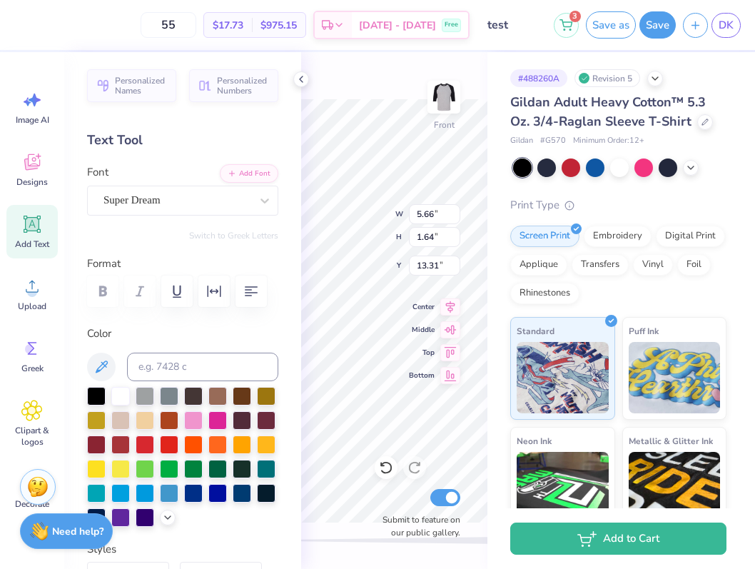
click at [725, 40] on div "Design Saved" at bounding box center [616, 43] width 253 height 65
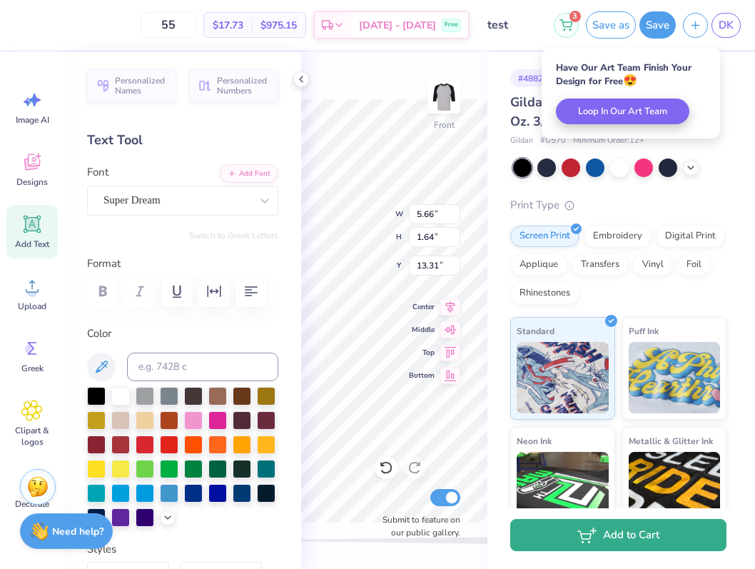
click at [555, 553] on div "Add to Cart" at bounding box center [618, 539] width 216 height 32
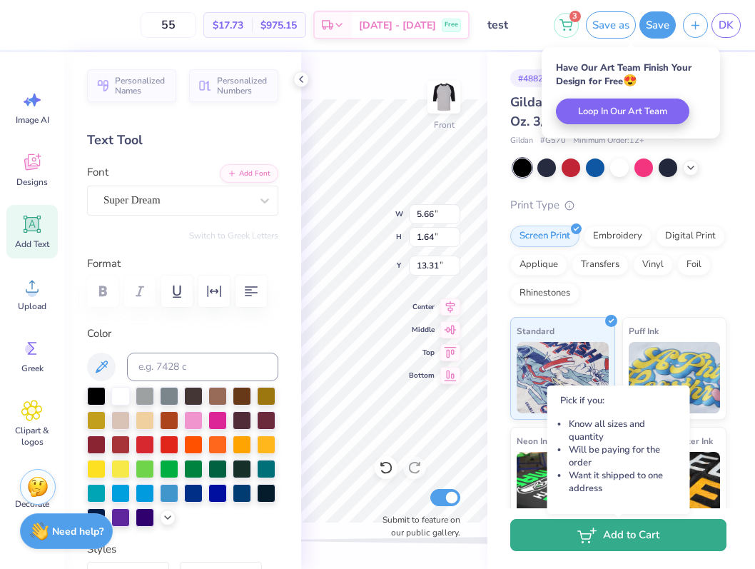
click at [551, 539] on button "Add to Cart" at bounding box center [618, 535] width 216 height 32
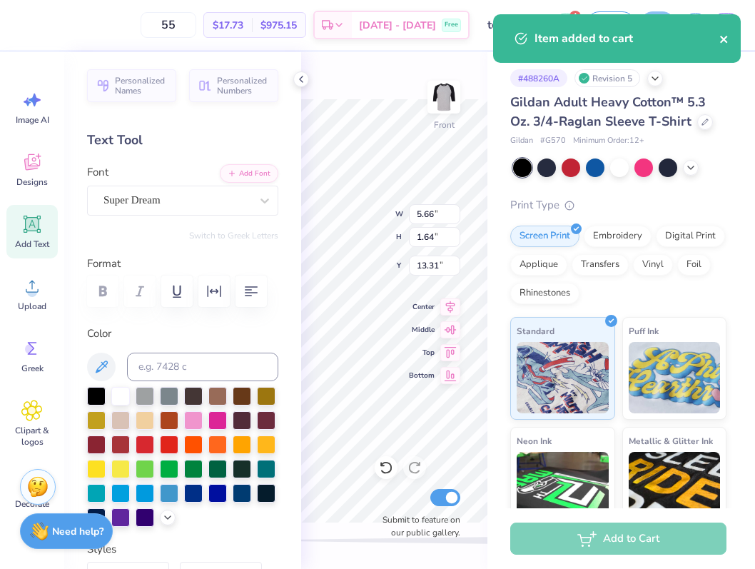
click at [727, 39] on icon "close" at bounding box center [725, 39] width 10 height 11
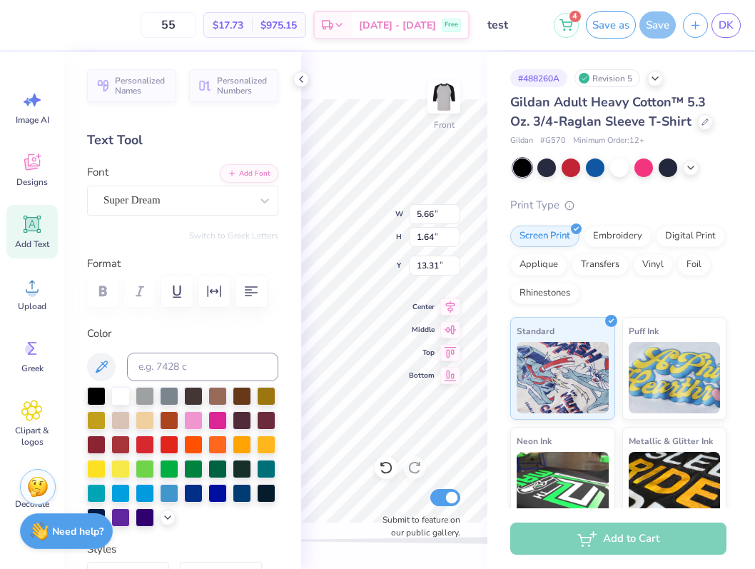
click at [567, 17] on div "Item added to cart" at bounding box center [616, 14] width 253 height 6
click at [560, 26] on icon at bounding box center [566, 22] width 13 height 11
